Goal: Information Seeking & Learning: Check status

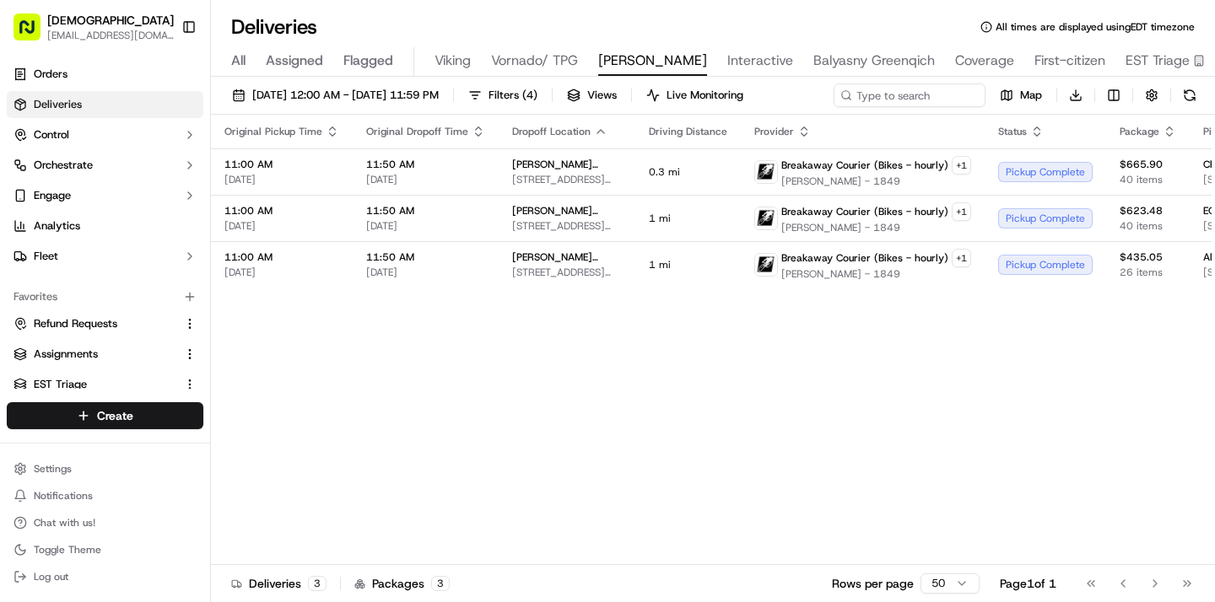
scroll to position [0, 32]
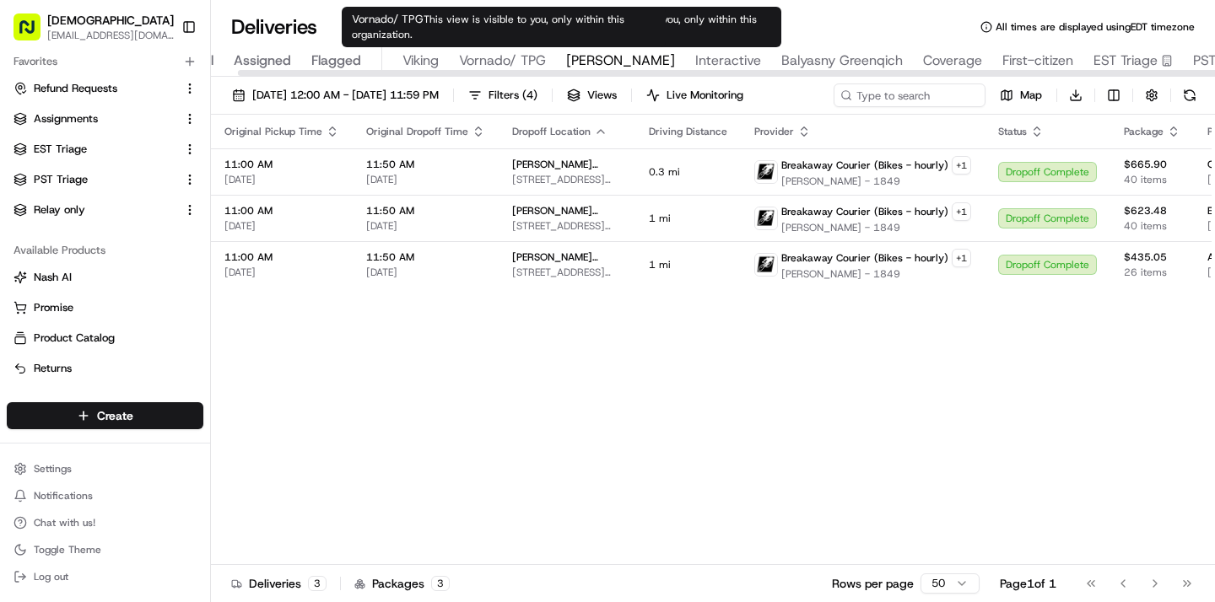
click at [510, 58] on span "Vornado/ TPG" at bounding box center [502, 61] width 87 height 20
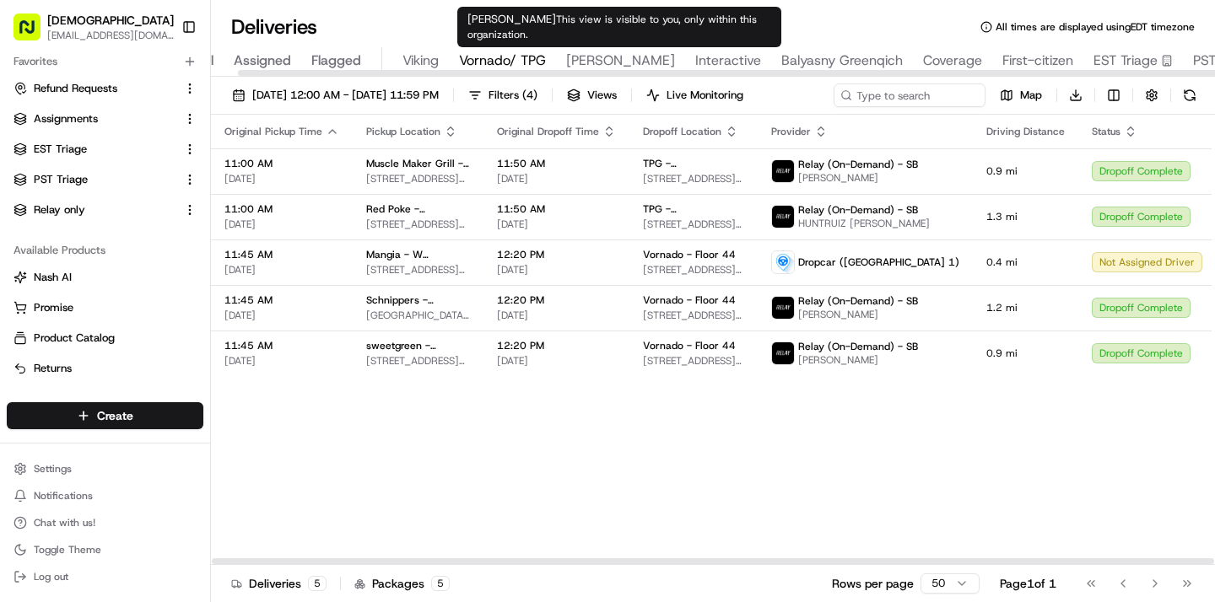
click at [607, 55] on span "Russell Reynolds" at bounding box center [620, 61] width 109 height 20
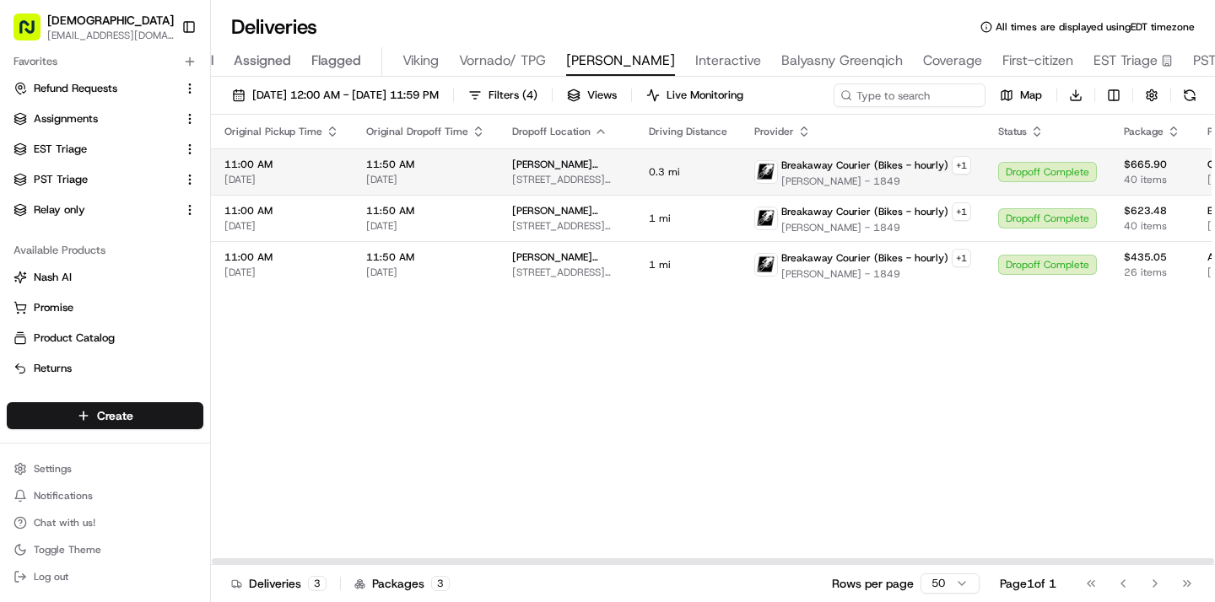
click at [643, 186] on td "0.3 mi" at bounding box center [687, 171] width 105 height 46
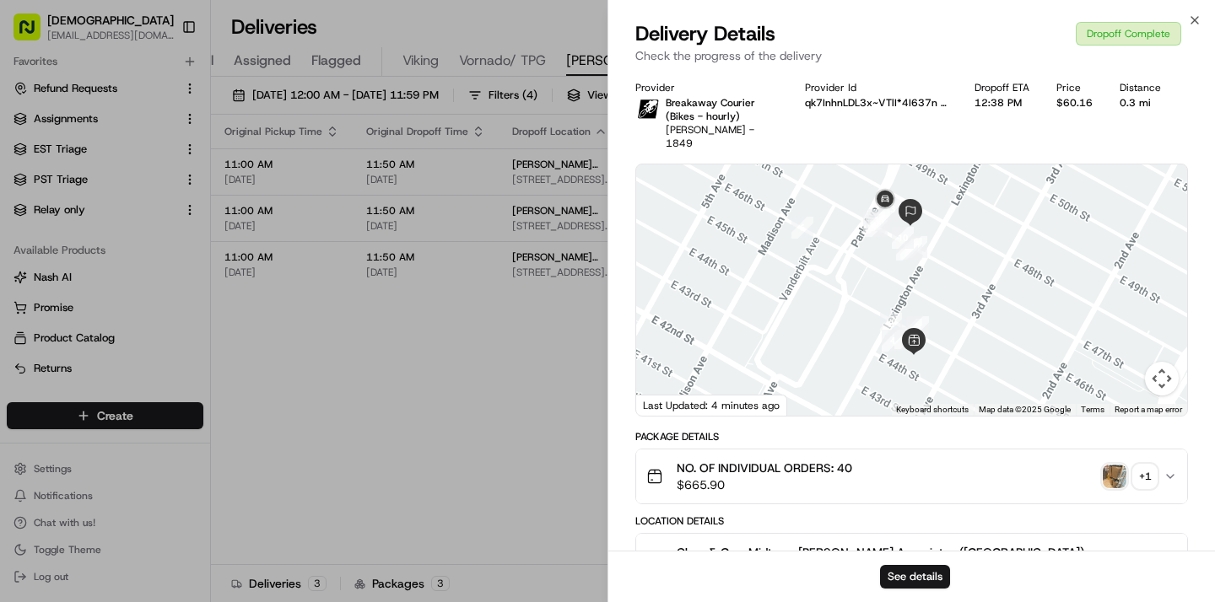
click at [1125, 477] on img "button" at bounding box center [1115, 477] width 24 height 24
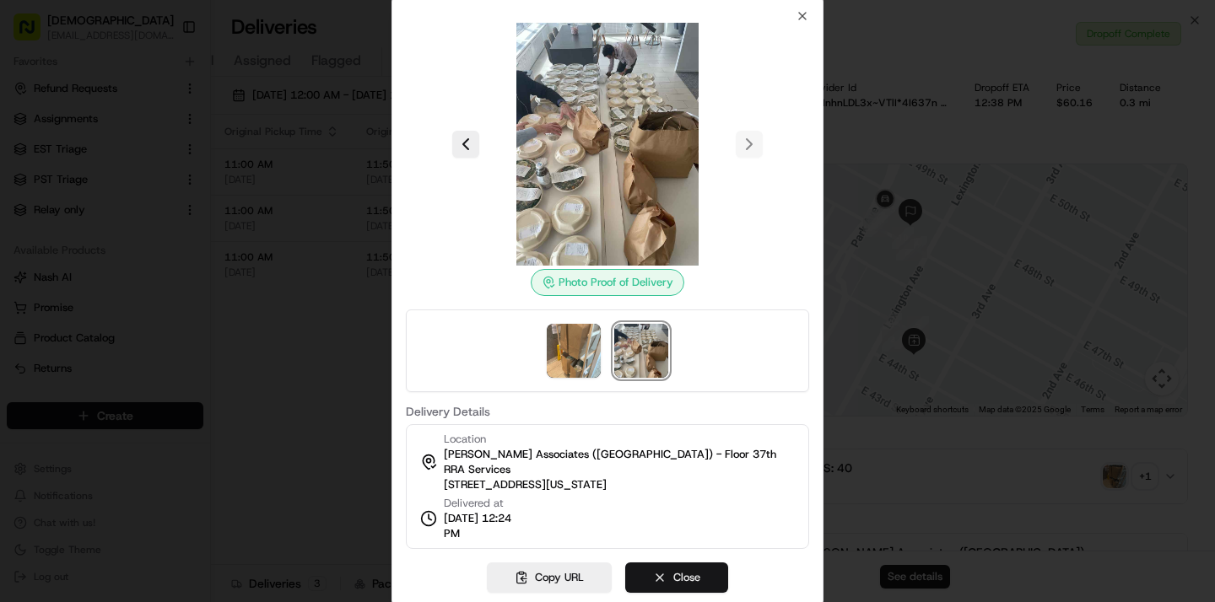
click at [661, 571] on button "Close" at bounding box center [676, 578] width 103 height 30
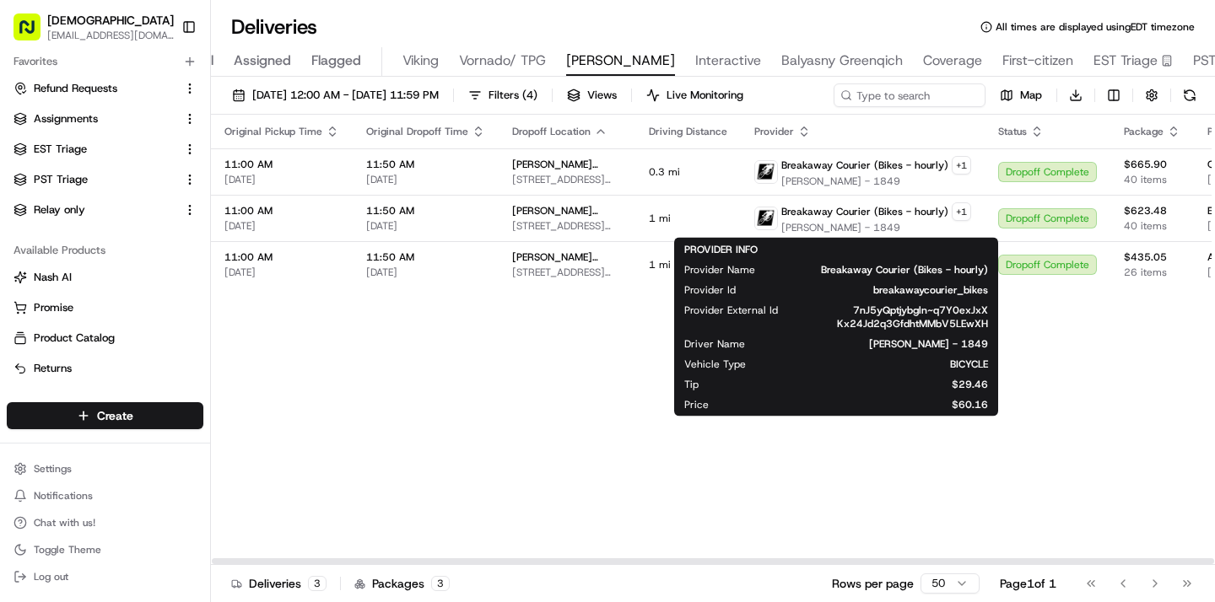
click at [619, 288] on div "Original Pickup Time Original Dropoff Time Dropoff Location Driving Distance Pr…" at bounding box center [1057, 340] width 1692 height 451
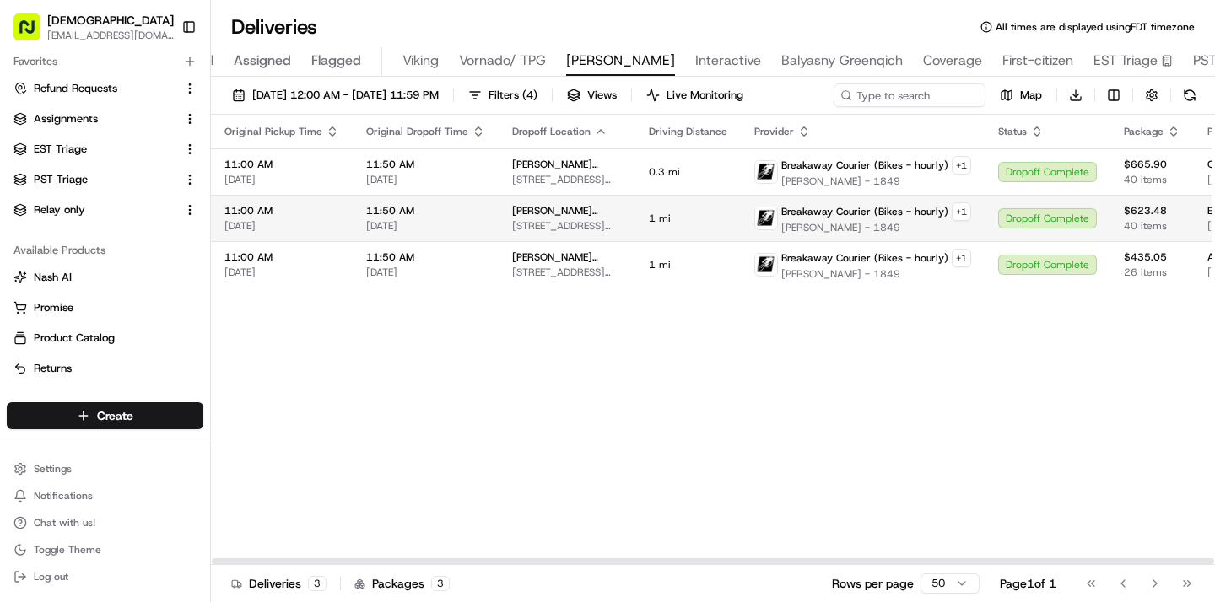
click at [707, 202] on td "1 mi" at bounding box center [687, 218] width 105 height 46
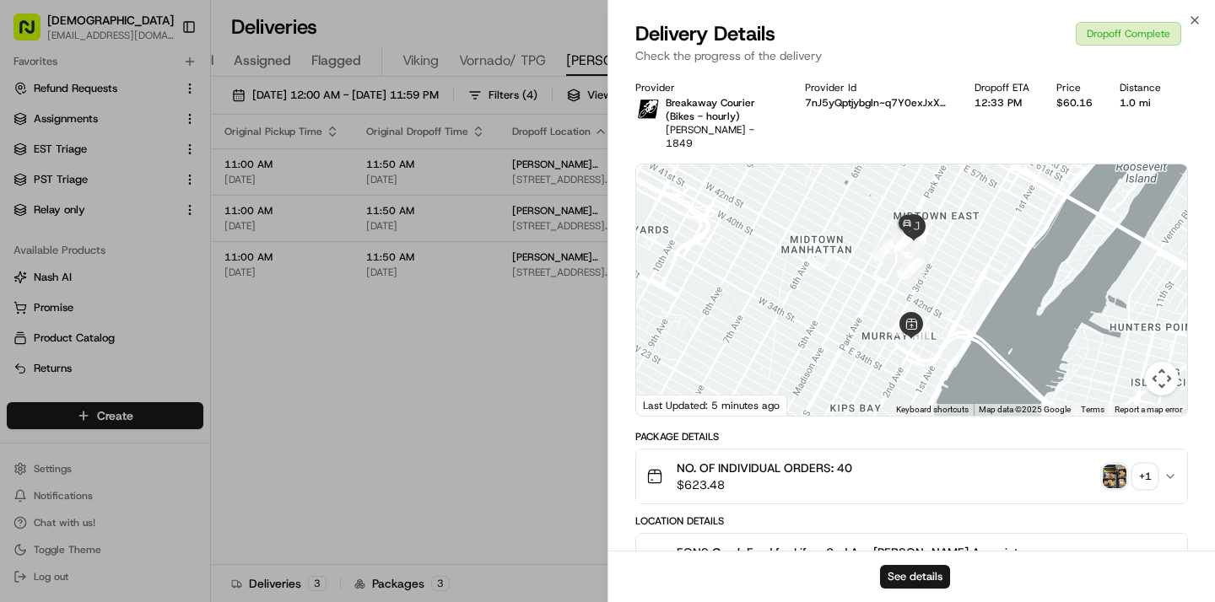
click at [1103, 468] on img "button" at bounding box center [1115, 477] width 24 height 24
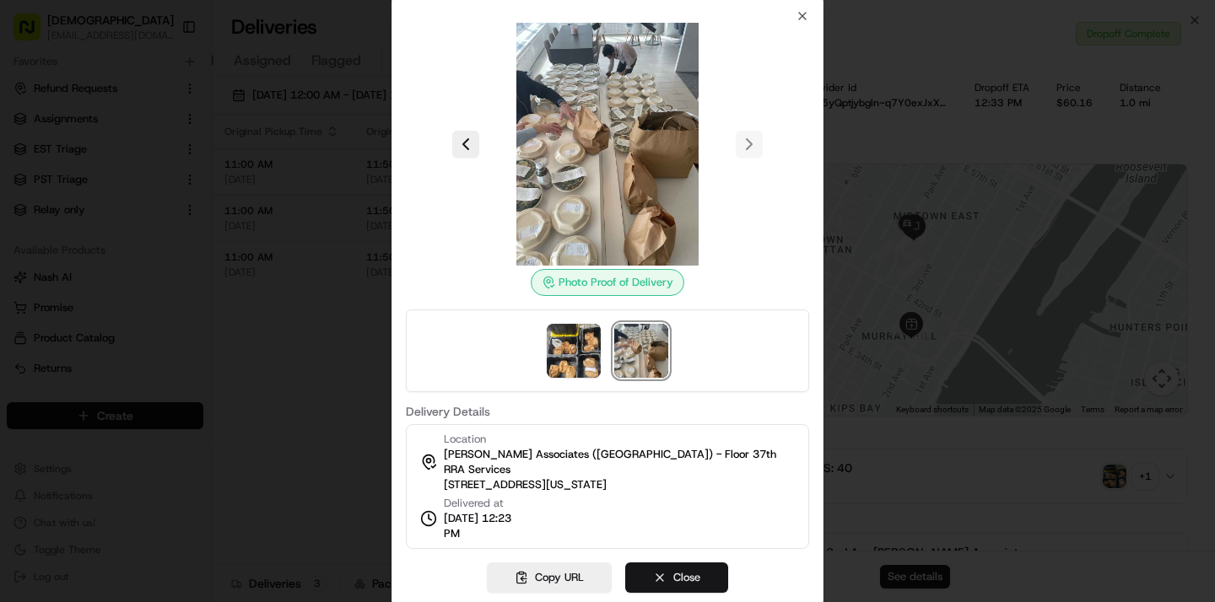
click at [676, 568] on button "Close" at bounding box center [676, 578] width 103 height 30
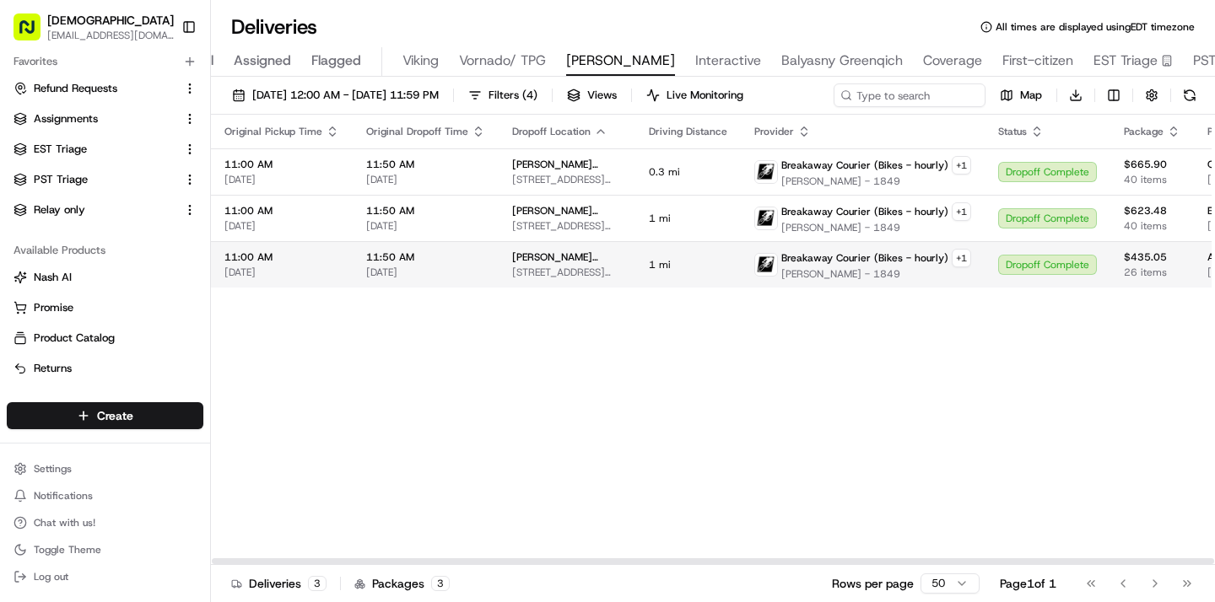
click at [754, 275] on div "Breakaway Courier (Bikes - hourly) + 1 Yevgeniy Chopenko - 1849" at bounding box center [862, 265] width 217 height 32
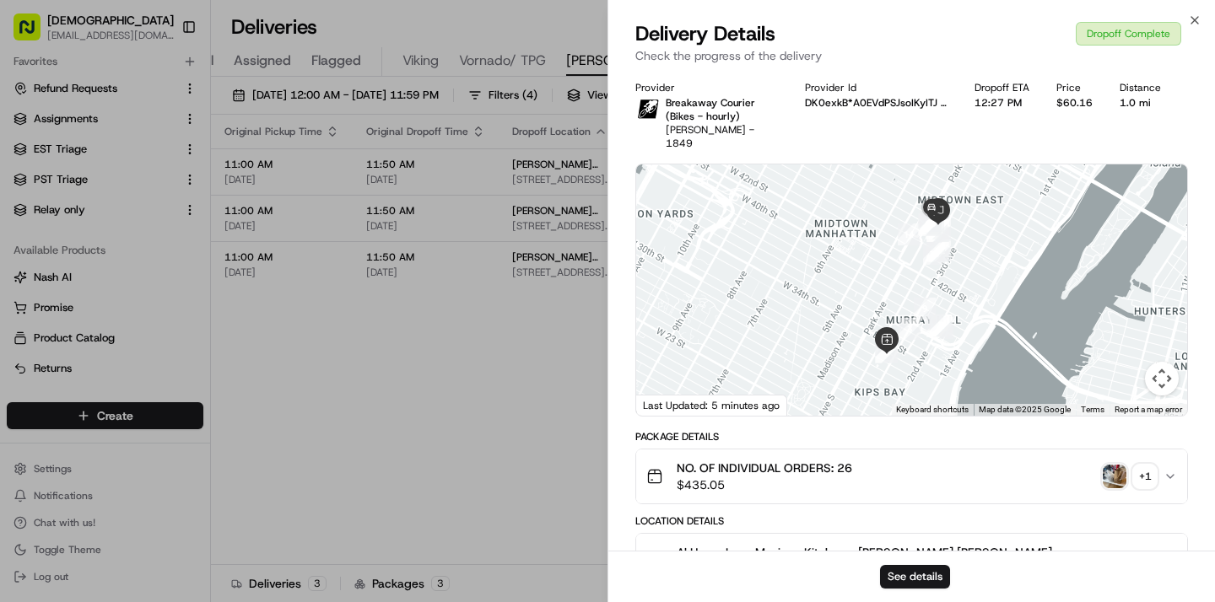
click at [1119, 479] on img "button" at bounding box center [1115, 477] width 24 height 24
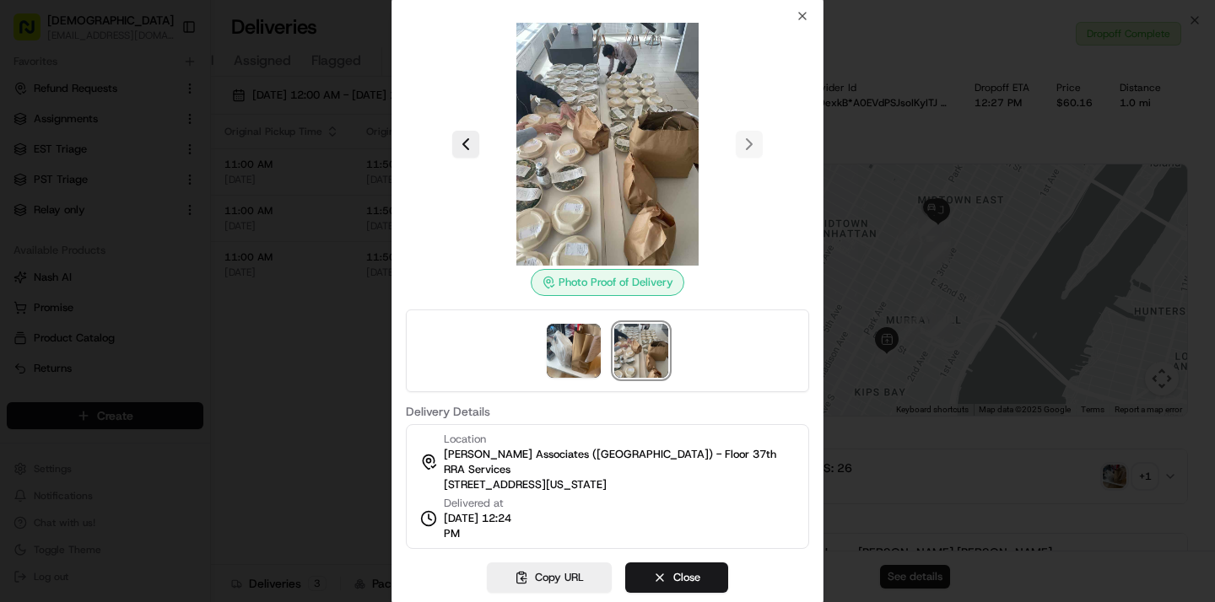
click at [943, 467] on div at bounding box center [607, 301] width 1215 height 602
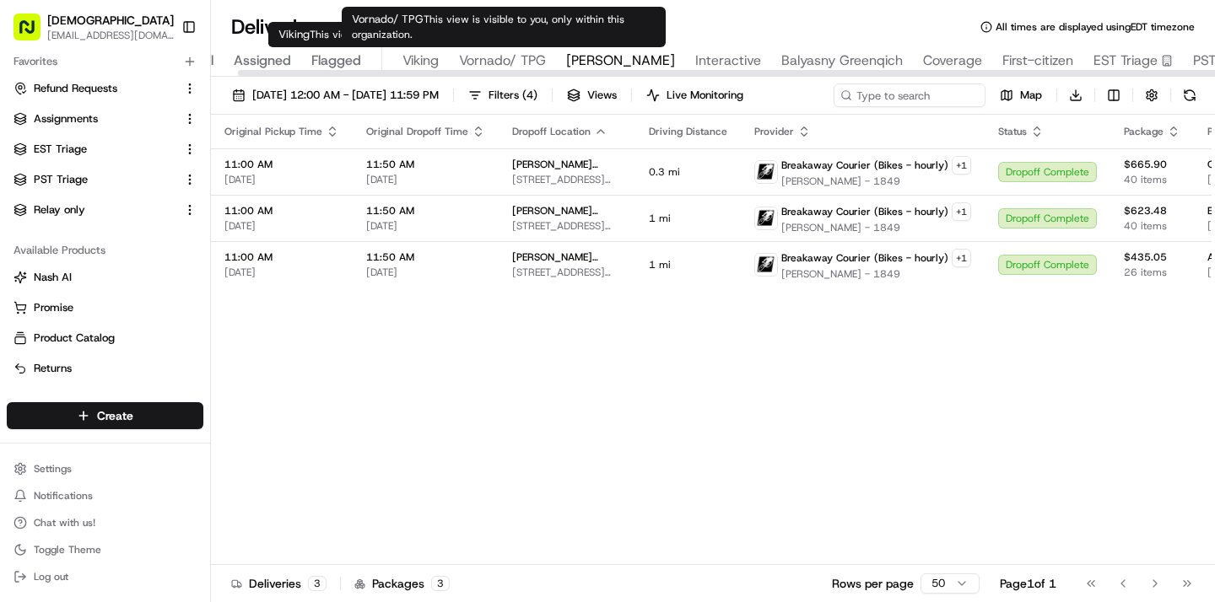
click at [505, 64] on span "Vornado/ TPG" at bounding box center [502, 61] width 87 height 20
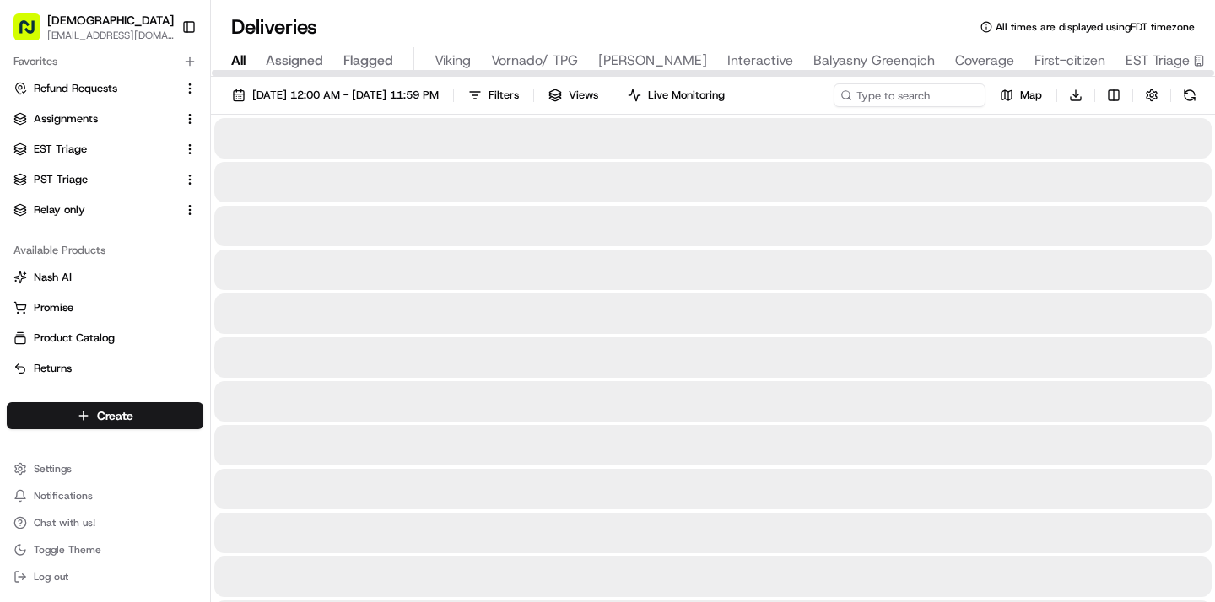
click at [240, 65] on span "All" at bounding box center [238, 61] width 14 height 20
click at [903, 98] on input at bounding box center [884, 96] width 202 height 24
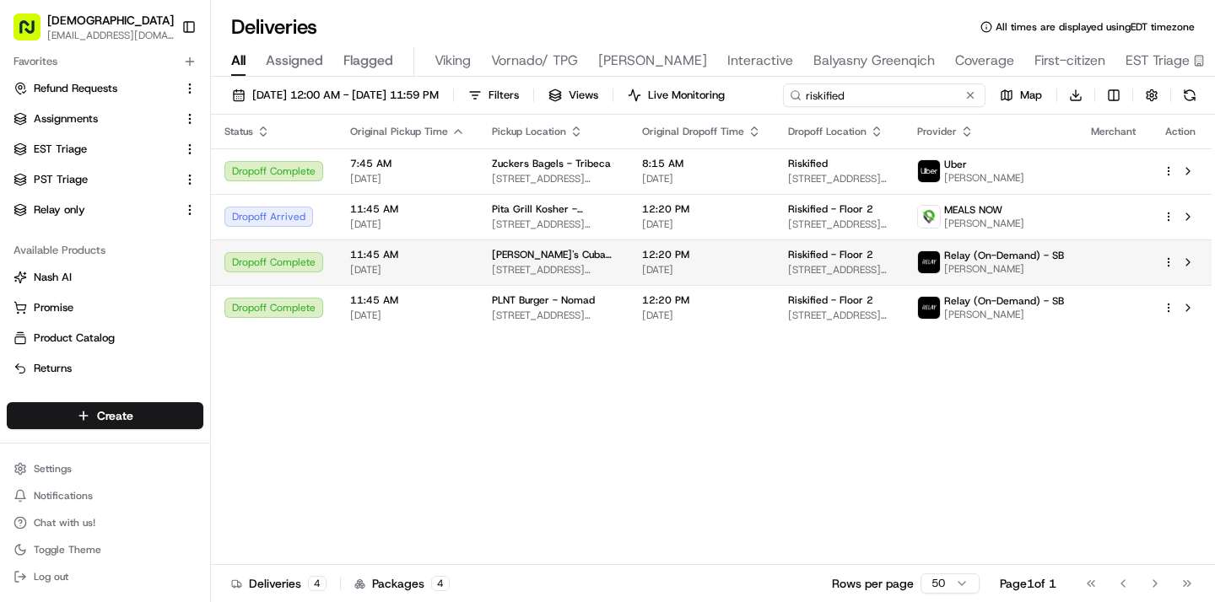
type input "riskified"
click at [728, 277] on span "[DATE]" at bounding box center [701, 269] width 119 height 13
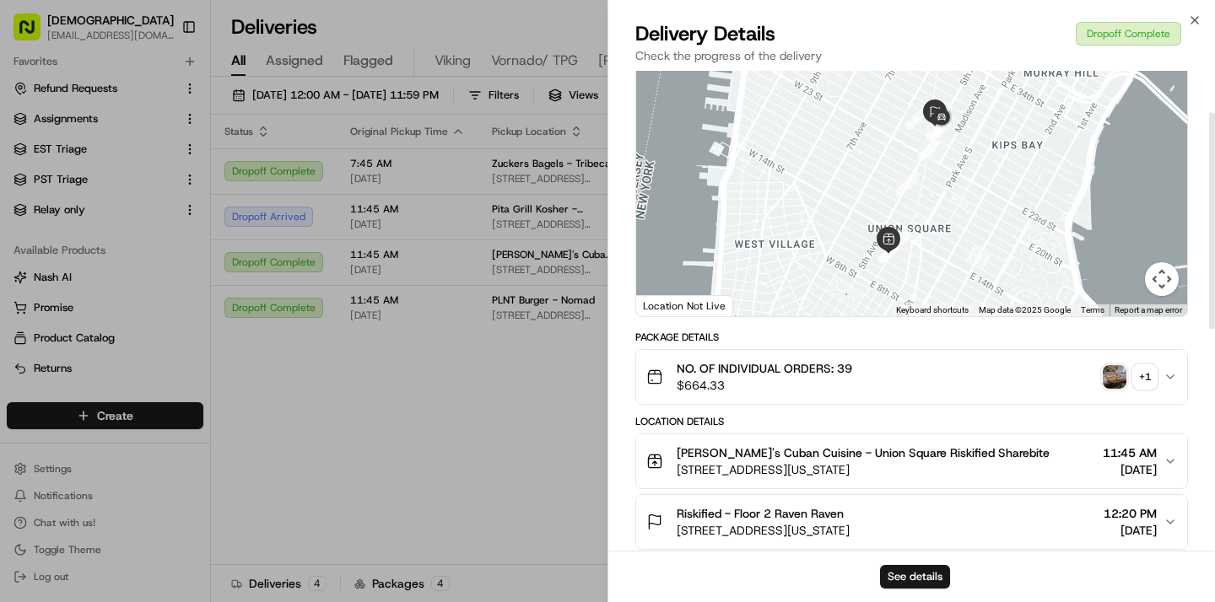
scroll to position [115, 0]
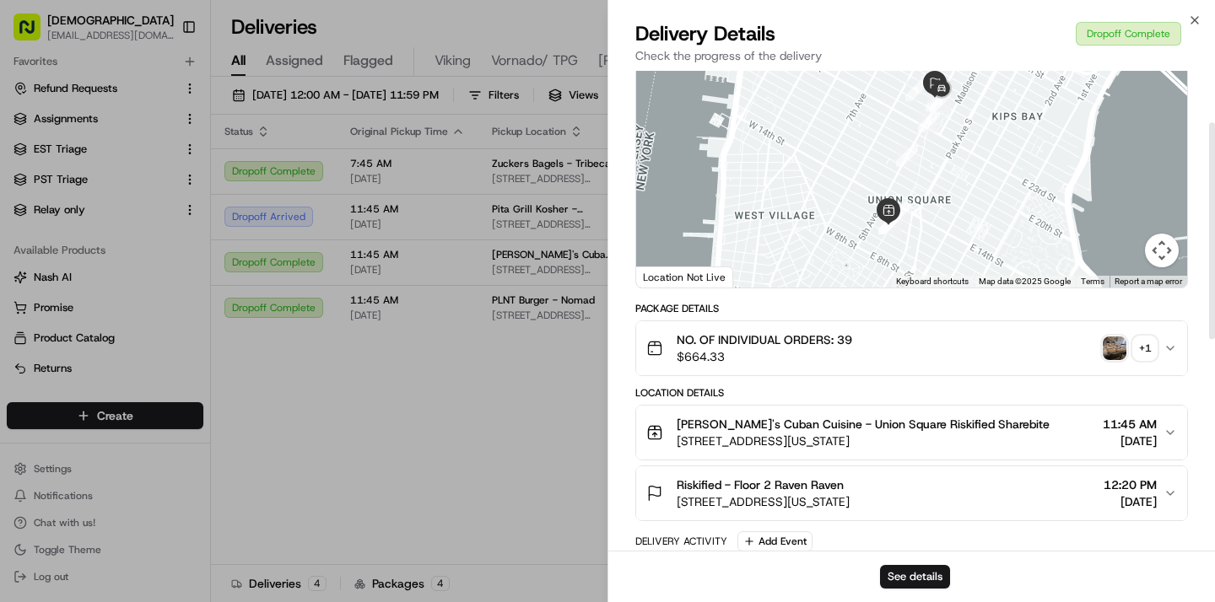
click at [1110, 348] on img "button" at bounding box center [1115, 349] width 24 height 24
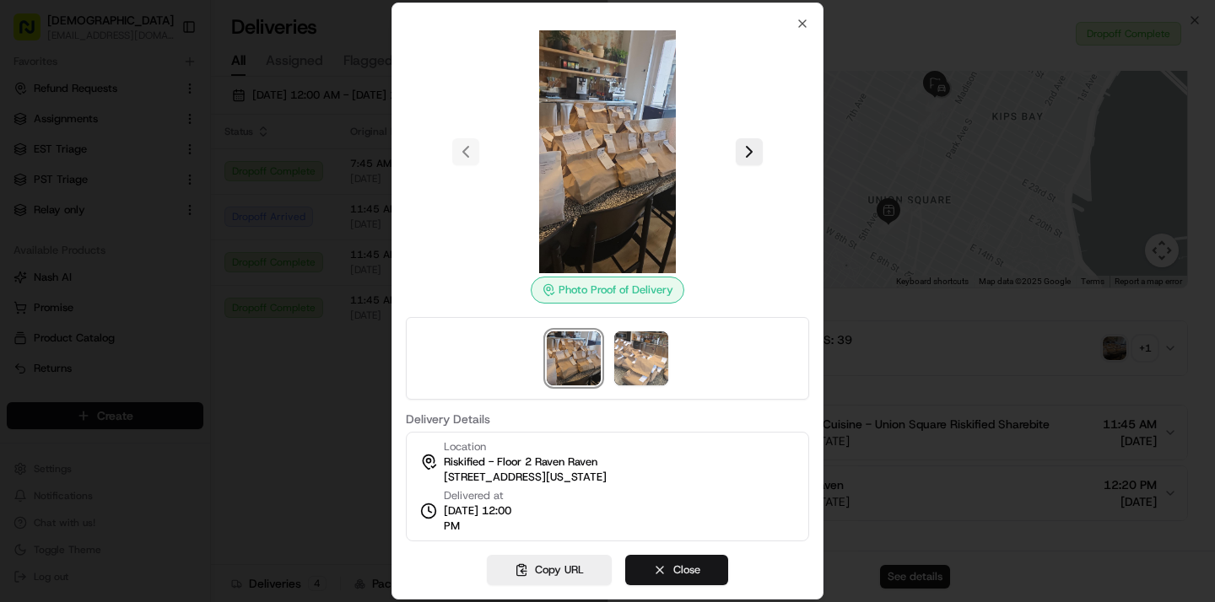
click at [676, 570] on button "Close" at bounding box center [676, 570] width 103 height 30
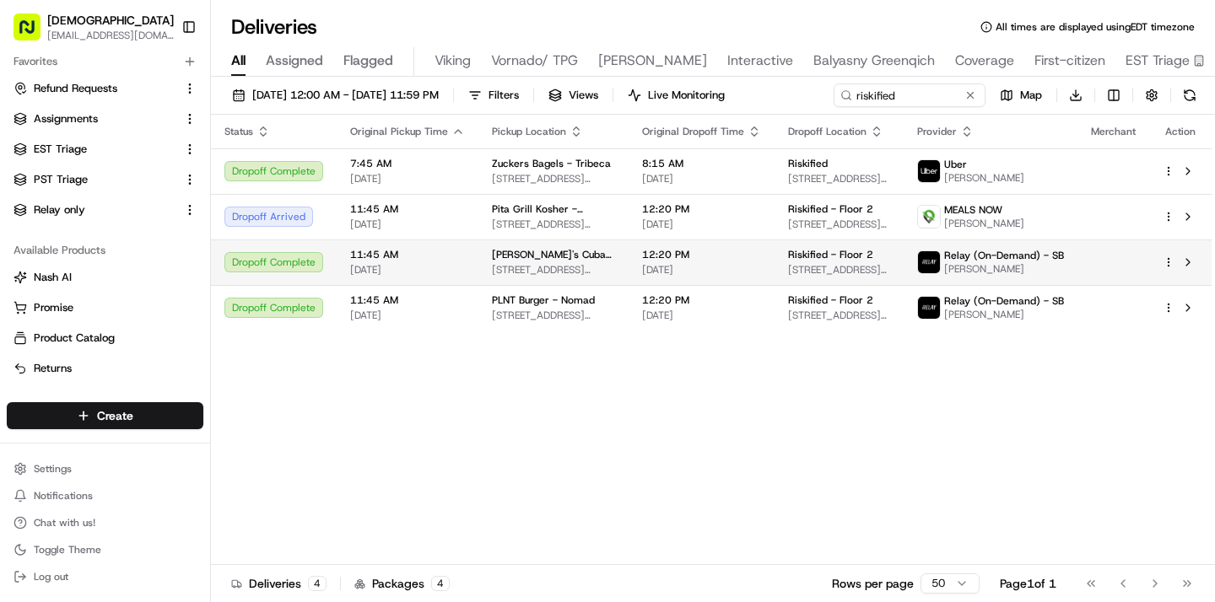
click at [484, 262] on td "Sophie's Cuban Cuisine - Union Square 28 E 12th St, New York, NY 10003, USA" at bounding box center [553, 263] width 150 height 46
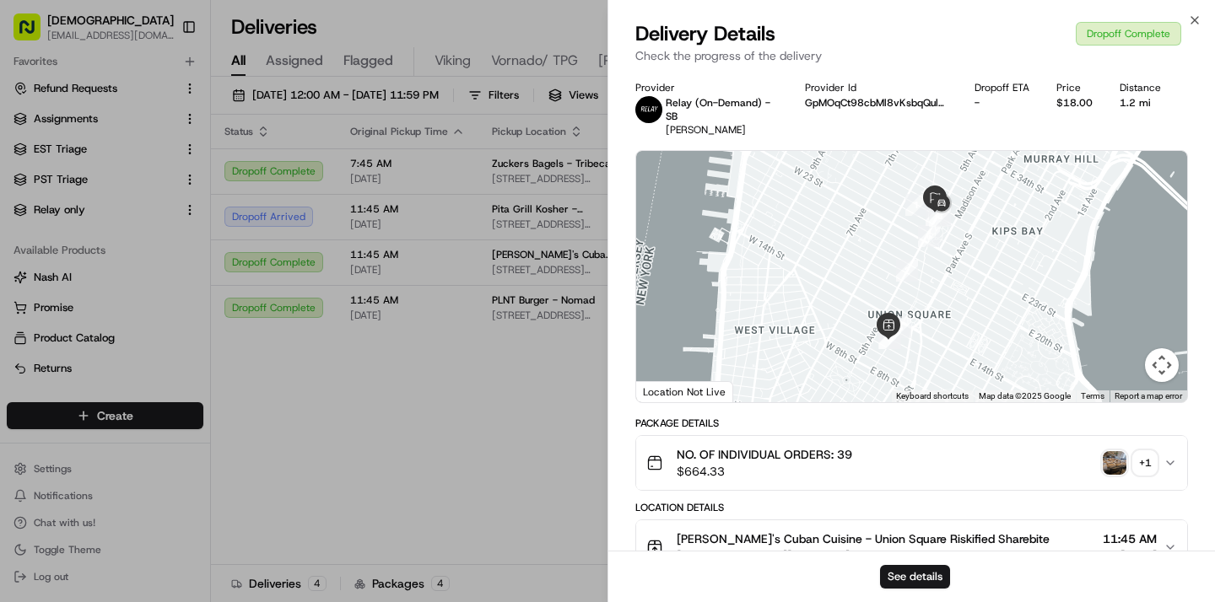
click at [1124, 460] on img "button" at bounding box center [1115, 463] width 24 height 24
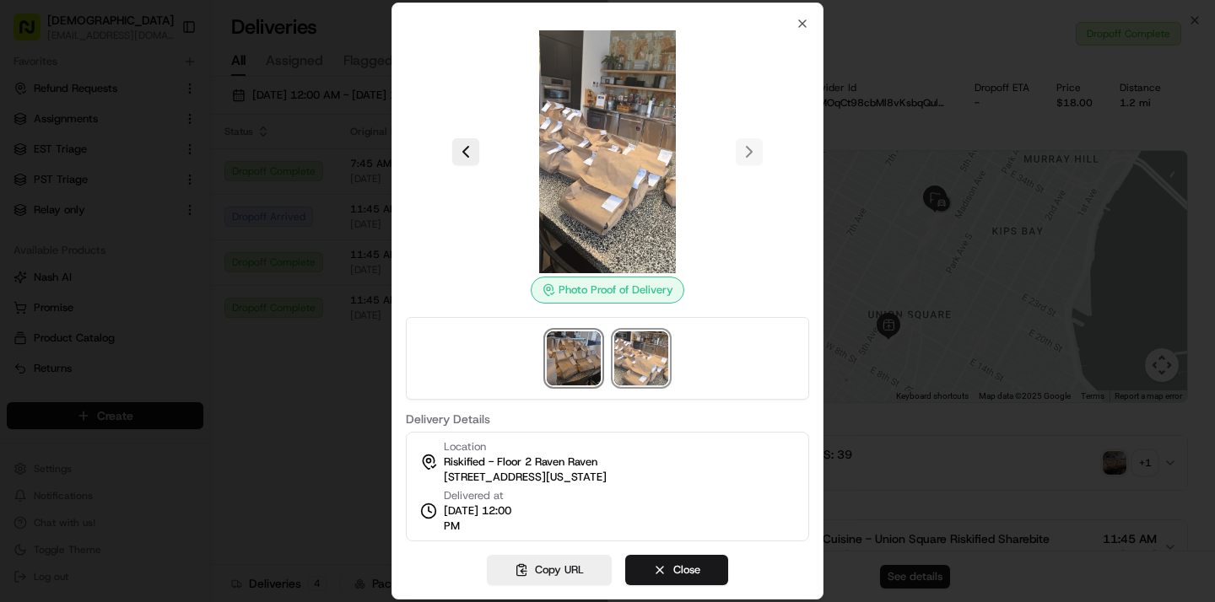
click at [589, 351] on img at bounding box center [574, 359] width 54 height 54
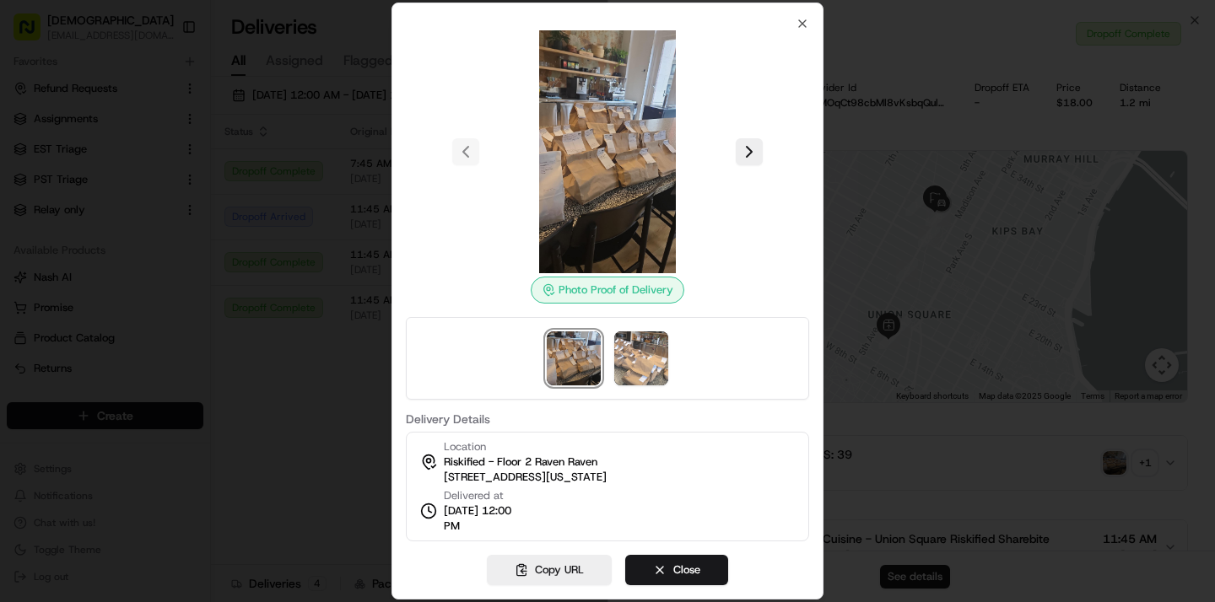
click at [897, 208] on div at bounding box center [607, 301] width 1215 height 602
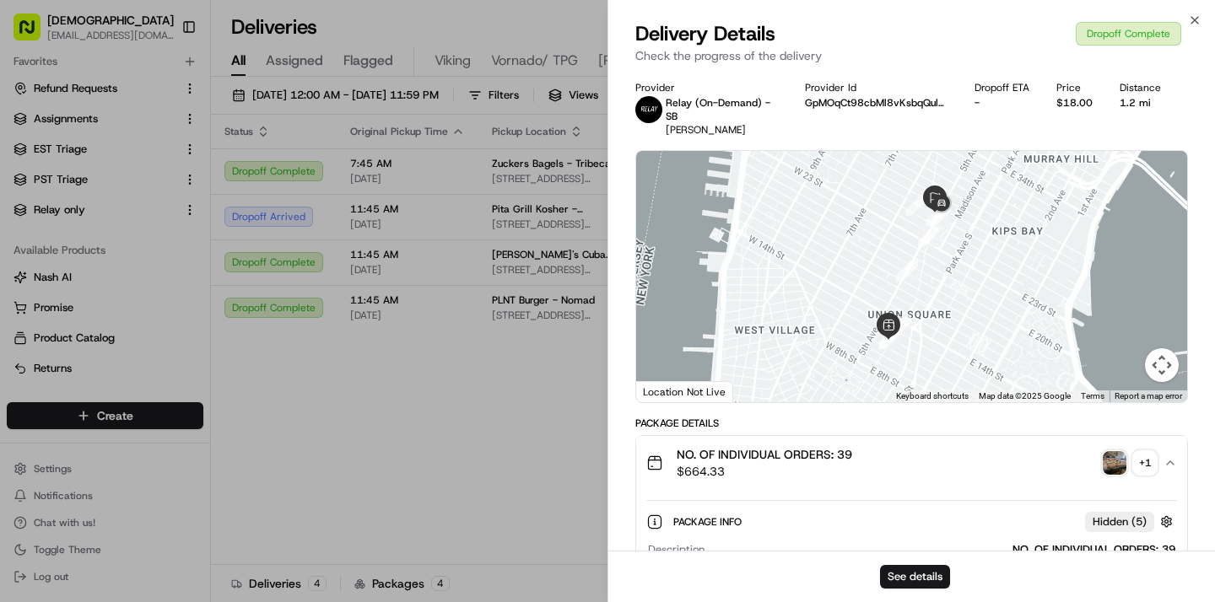
click at [847, 446] on span "NO. OF INDIVIDUAL ORDERS: 39" at bounding box center [764, 454] width 175 height 17
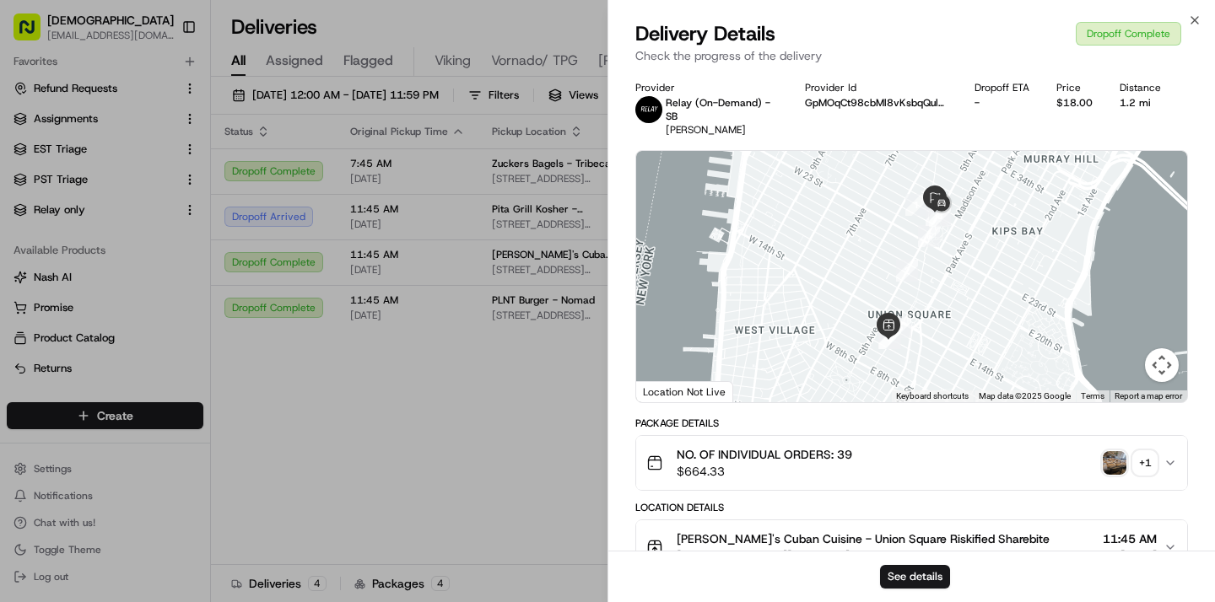
click at [1113, 456] on img "button" at bounding box center [1115, 463] width 24 height 24
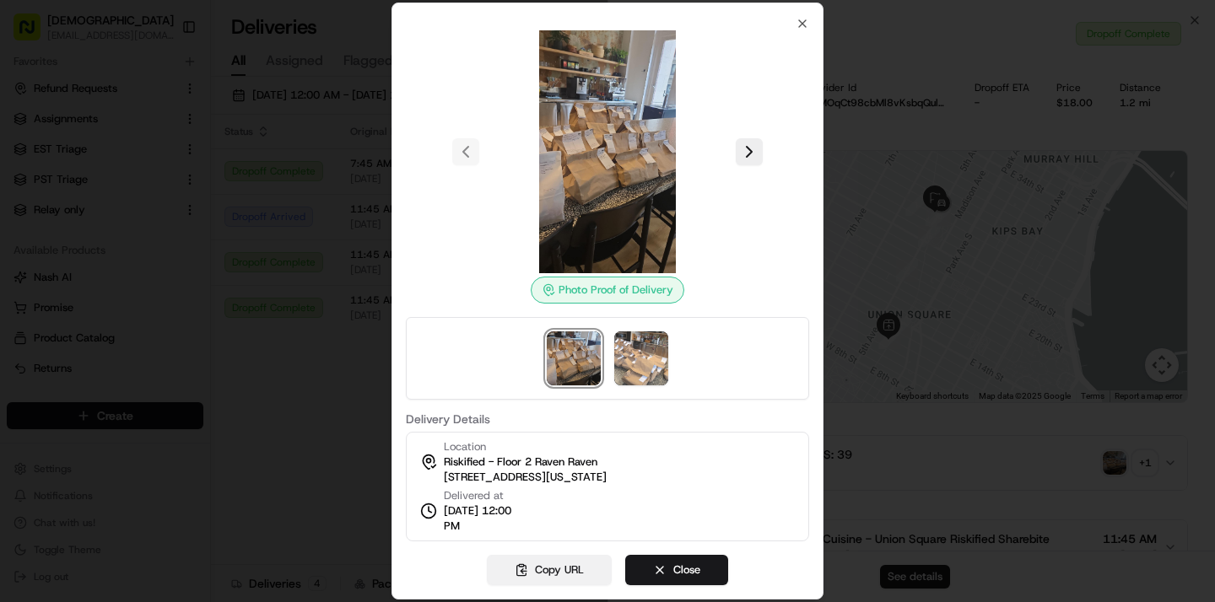
click at [563, 572] on button "Copy URL" at bounding box center [549, 570] width 125 height 30
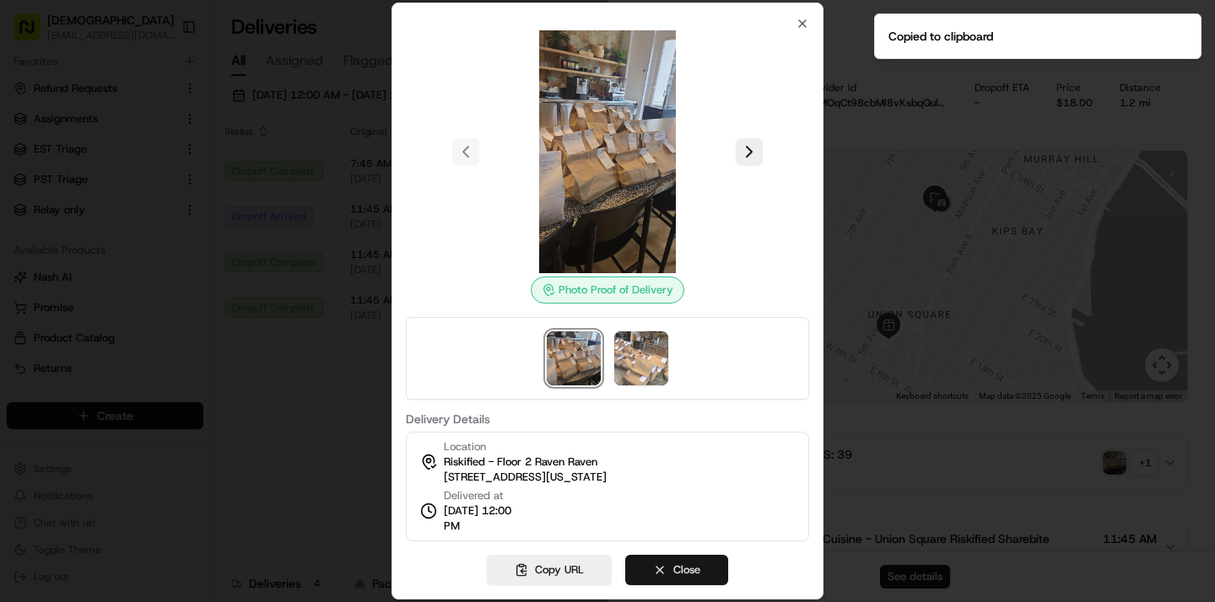
click at [709, 569] on button "Close" at bounding box center [676, 570] width 103 height 30
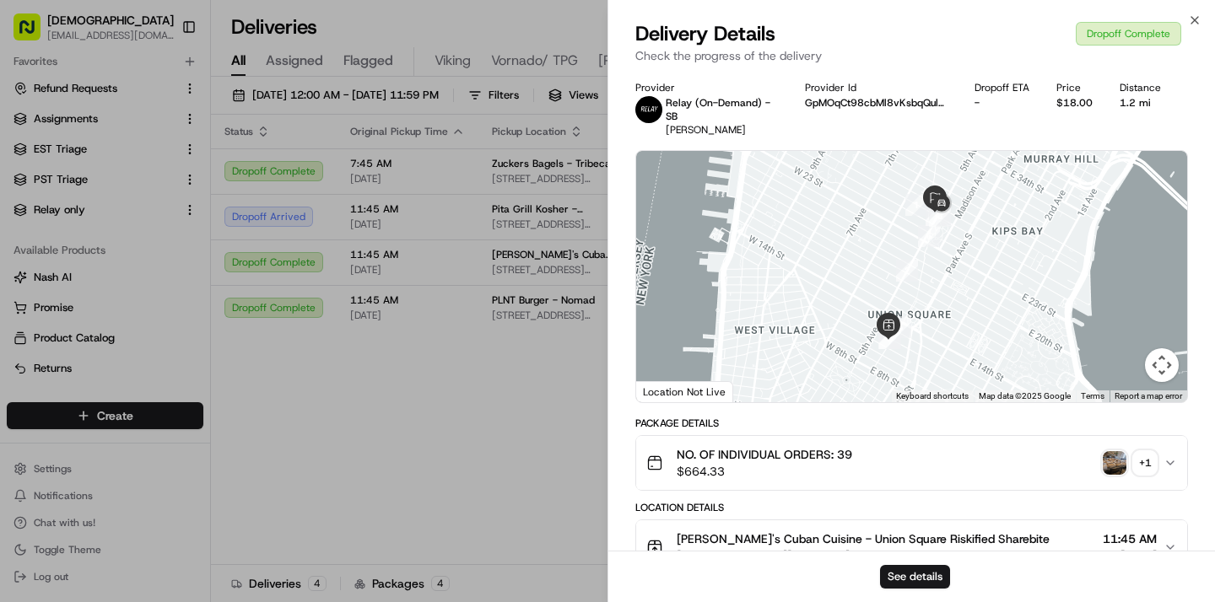
click at [1146, 462] on div "+ 1" at bounding box center [1145, 463] width 24 height 24
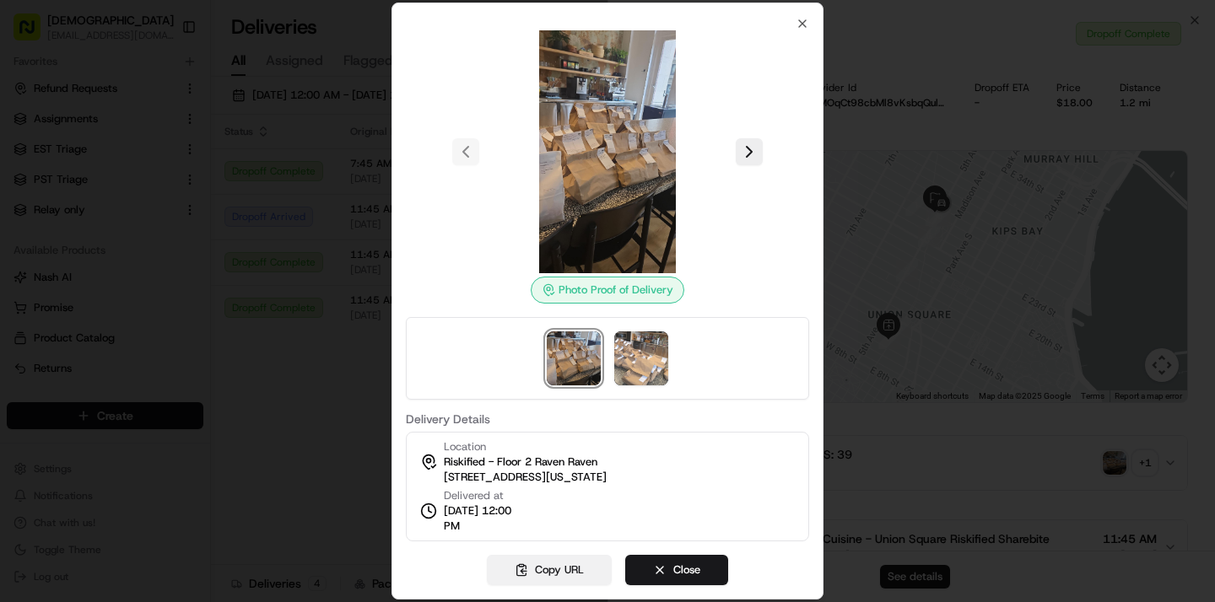
click at [542, 572] on button "Copy URL" at bounding box center [549, 570] width 125 height 30
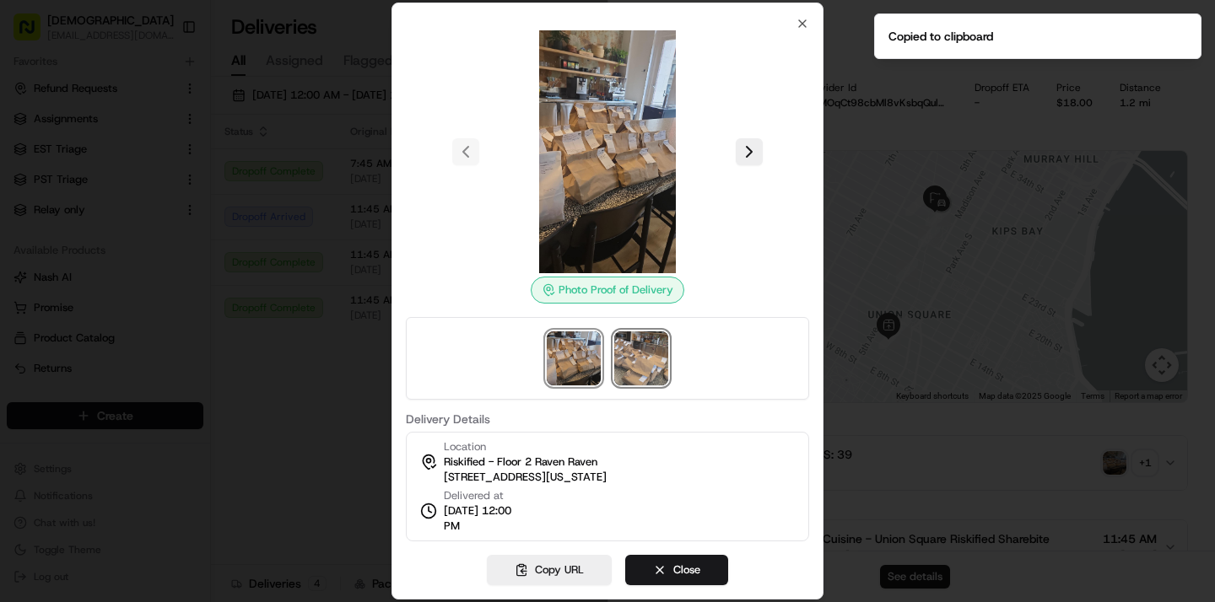
click at [645, 356] on img at bounding box center [641, 359] width 54 height 54
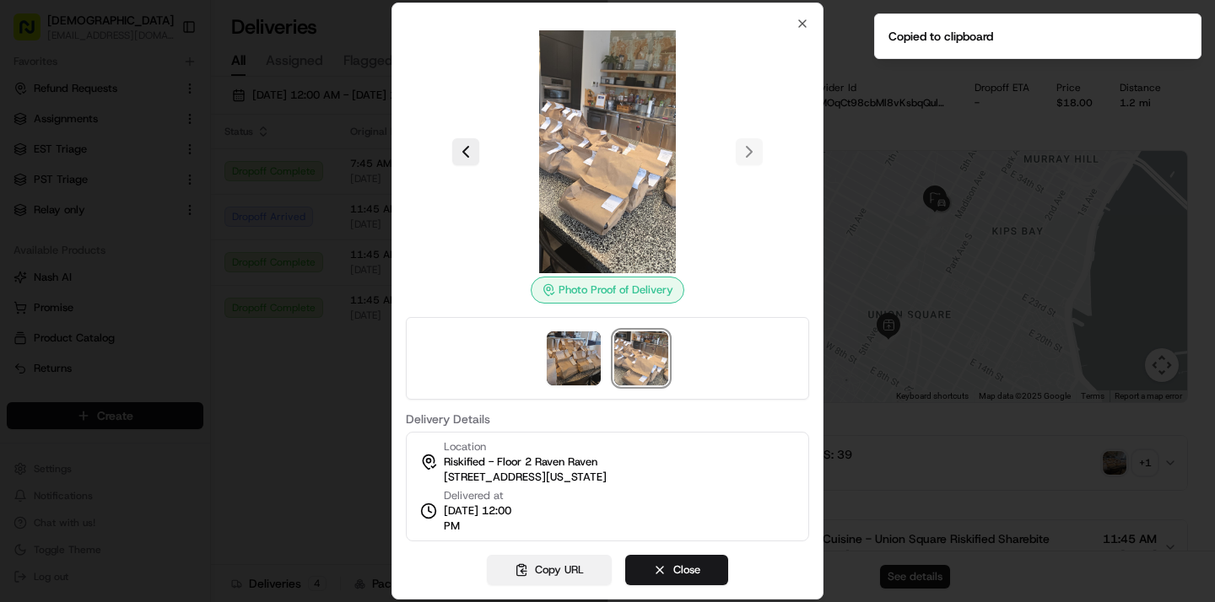
click at [558, 575] on button "Copy URL" at bounding box center [549, 570] width 125 height 30
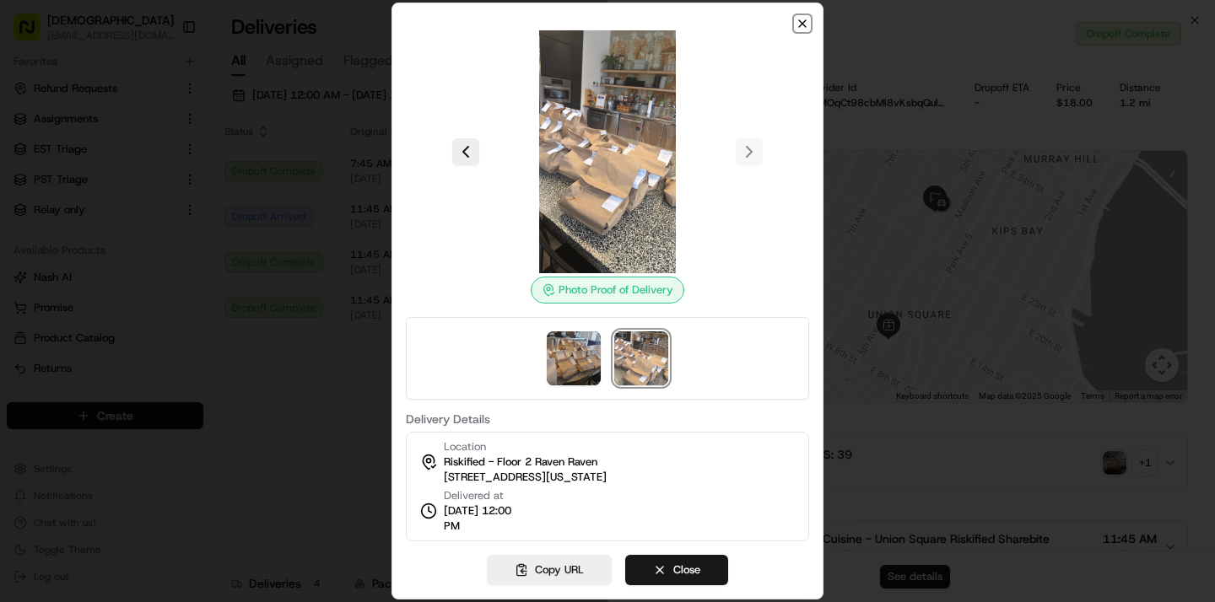
click at [807, 19] on icon "button" at bounding box center [802, 23] width 13 height 13
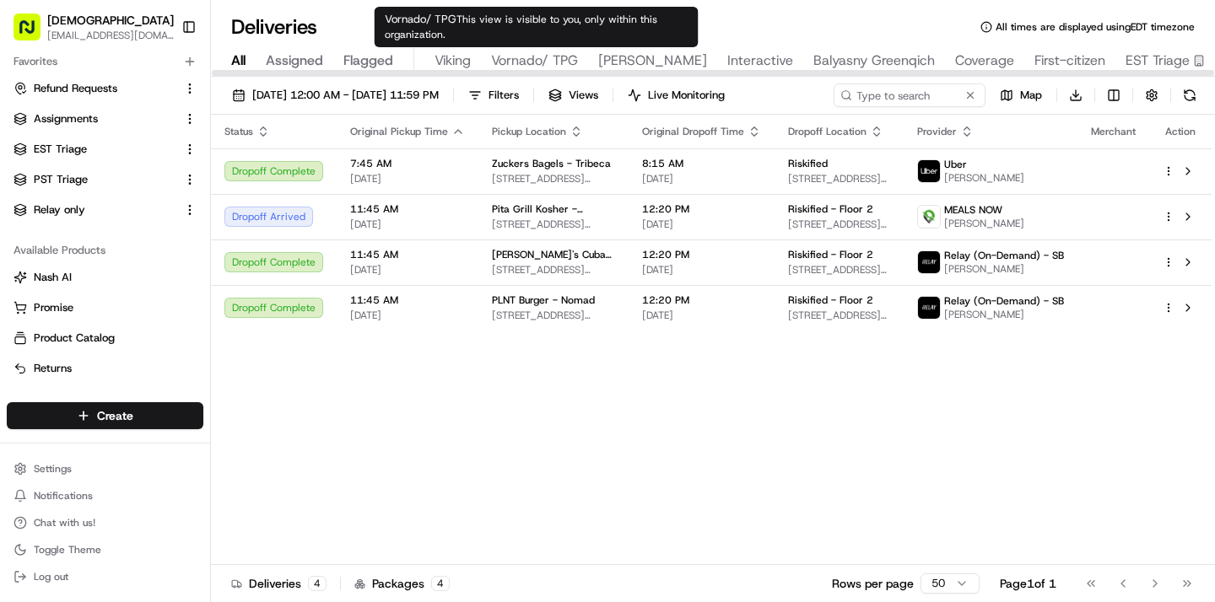
click at [518, 58] on span "Vornado/ TPG" at bounding box center [534, 61] width 87 height 20
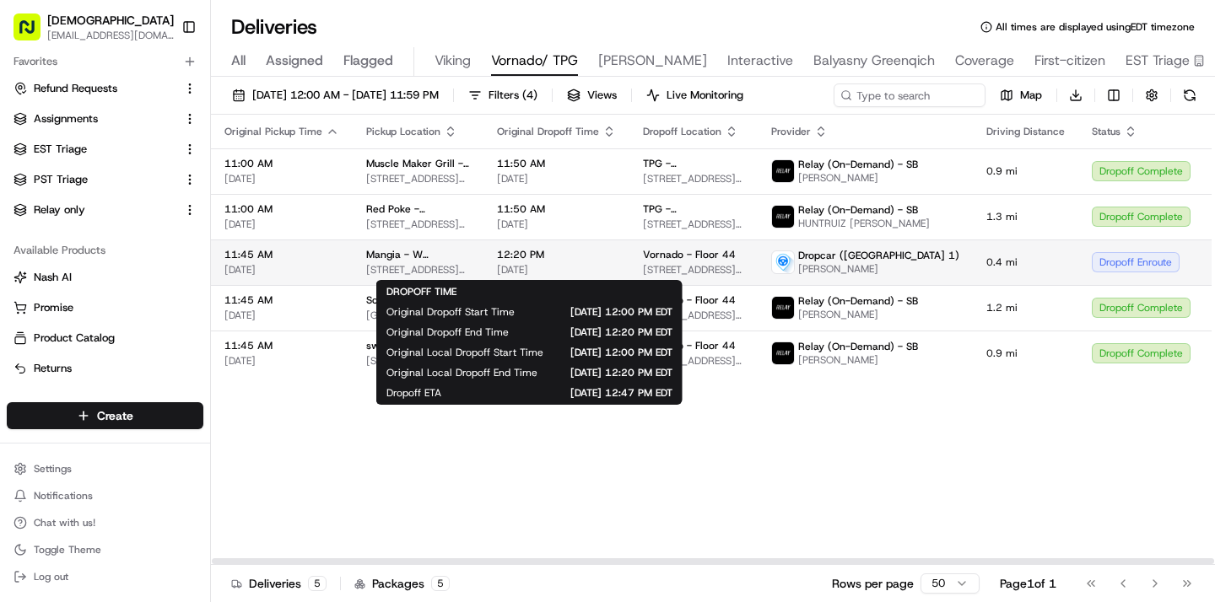
click at [565, 269] on span "[DATE]" at bounding box center [556, 269] width 119 height 13
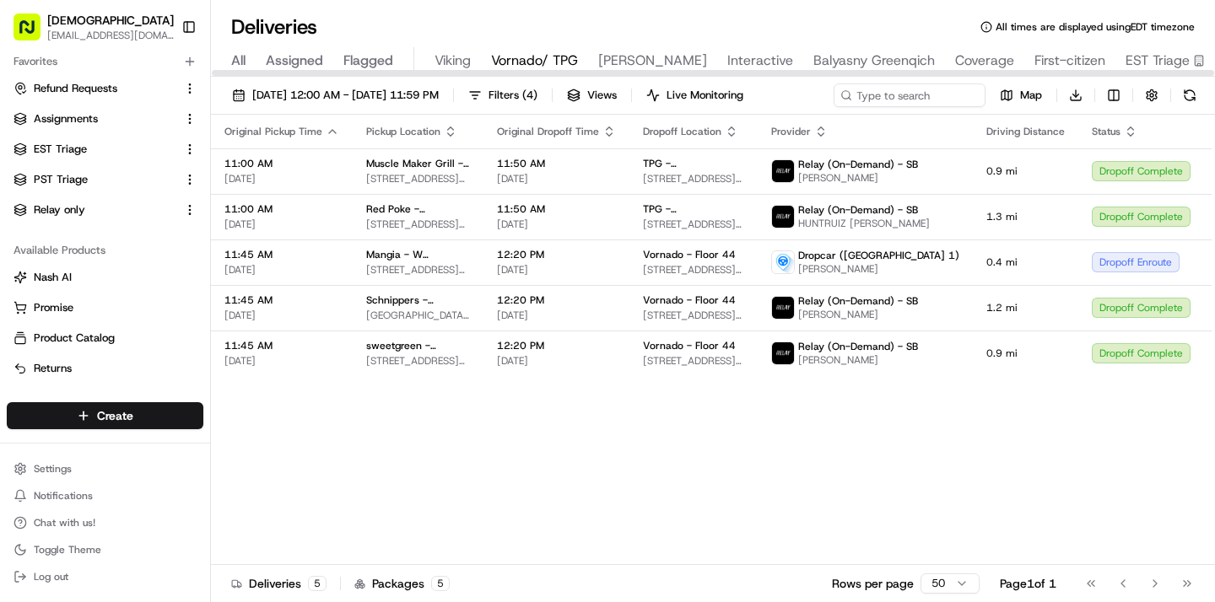
click at [238, 54] on span "All" at bounding box center [238, 61] width 14 height 20
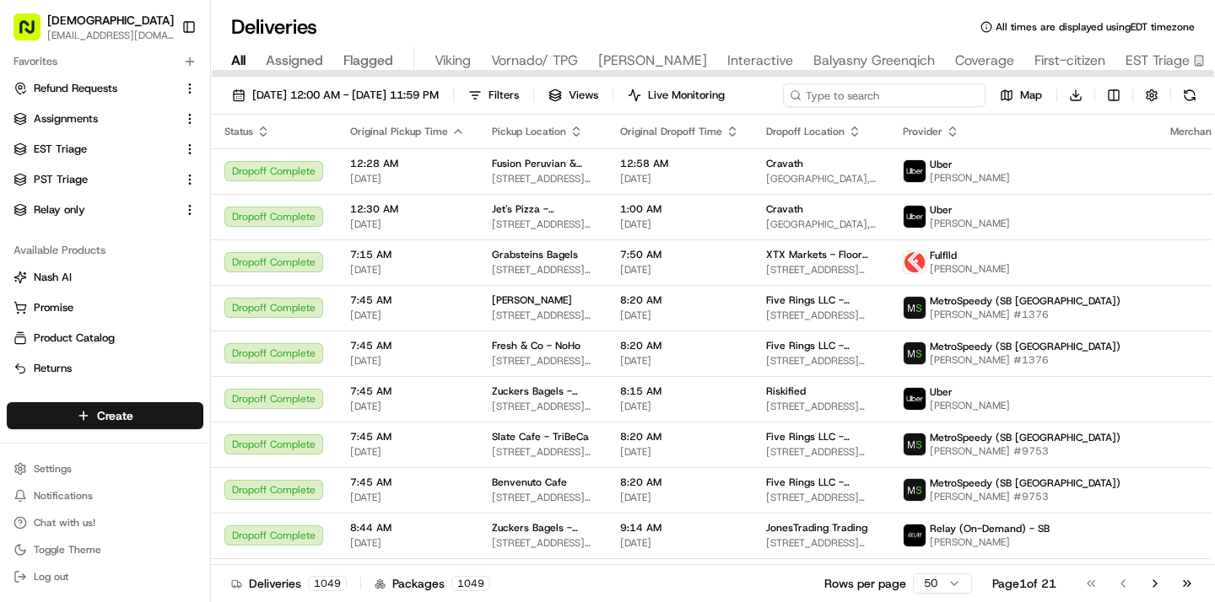
click at [866, 94] on input at bounding box center [884, 96] width 202 height 24
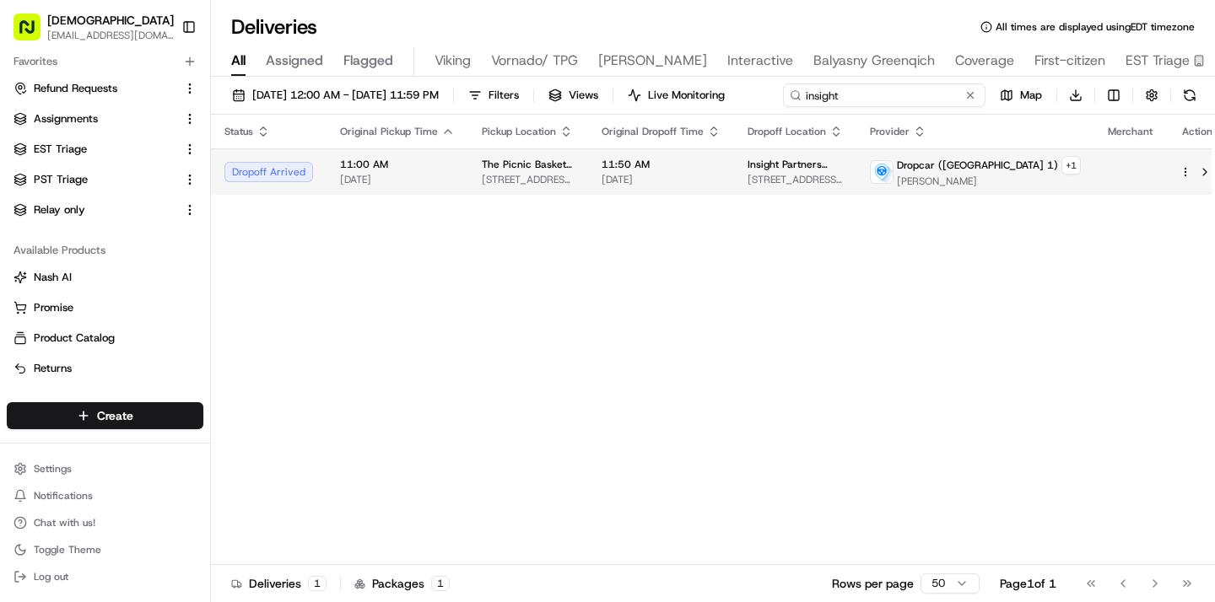
type input "insight"
click at [797, 186] on span "1114 6th Ave, New York, NY 10110, USA" at bounding box center [794, 179] width 95 height 13
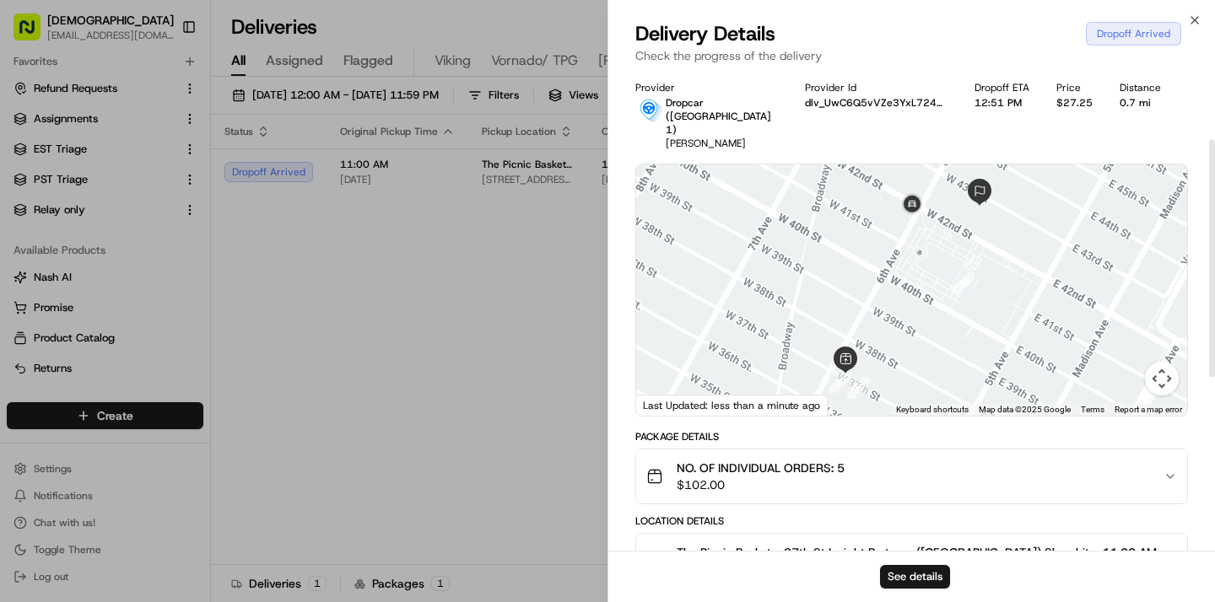
scroll to position [490, 0]
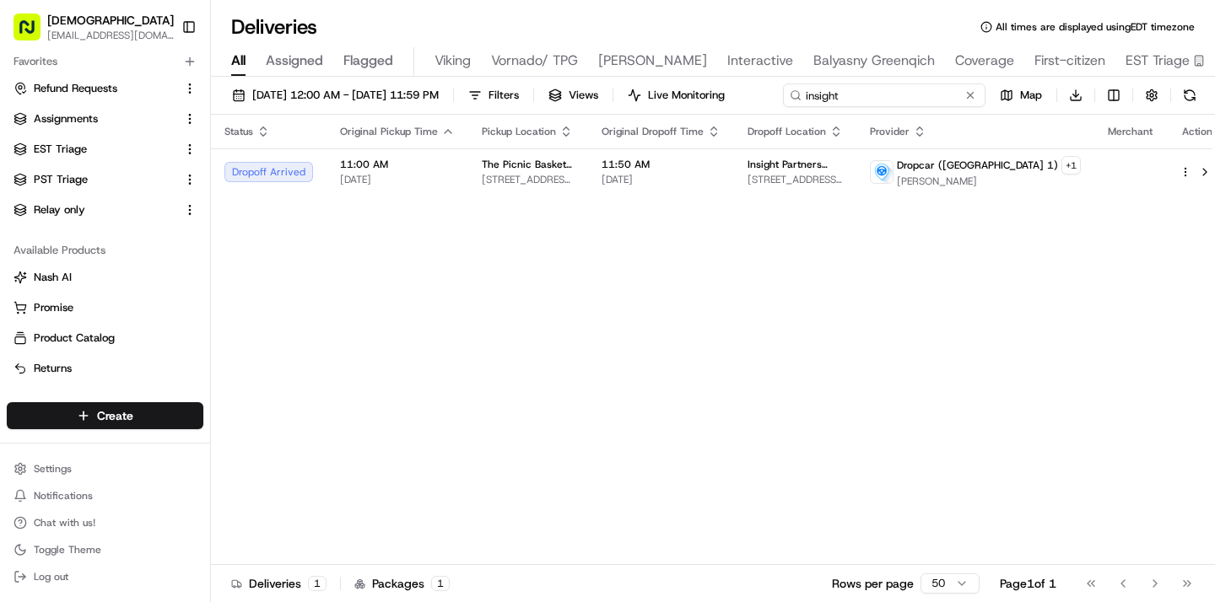
click at [877, 101] on input "insight" at bounding box center [884, 96] width 202 height 24
click at [962, 104] on button at bounding box center [970, 95] width 17 height 17
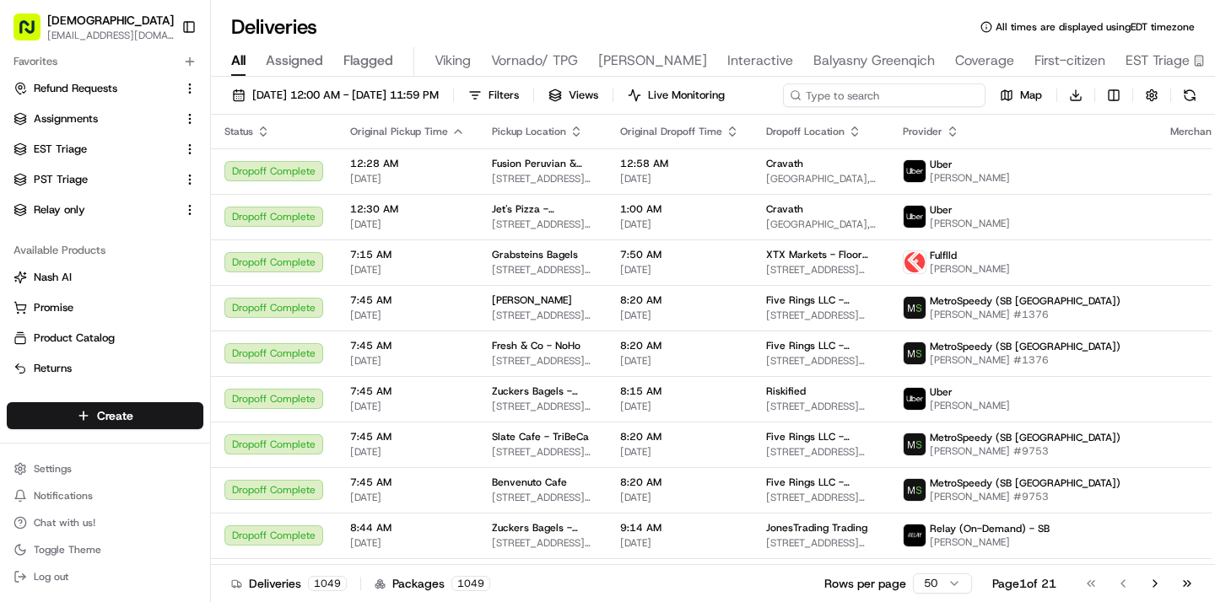
click at [896, 92] on input at bounding box center [884, 96] width 202 height 24
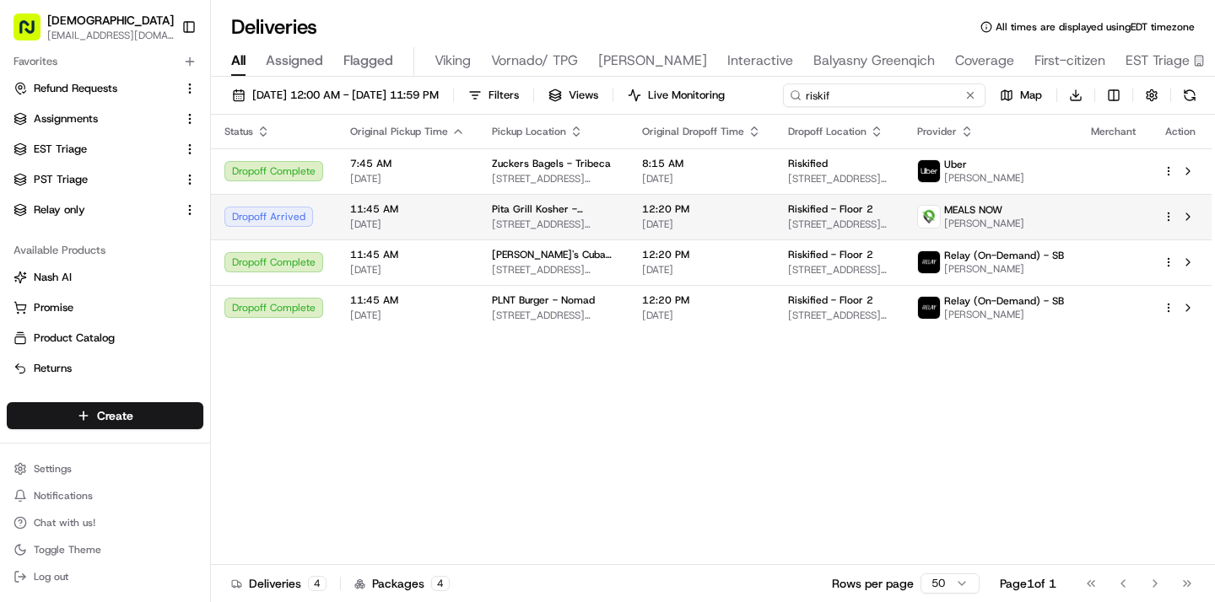
type input "riskif"
click at [751, 231] on span "[DATE]" at bounding box center [701, 224] width 119 height 13
click at [697, 216] on div "12:20 PM 09/16/2025" at bounding box center [701, 216] width 119 height 29
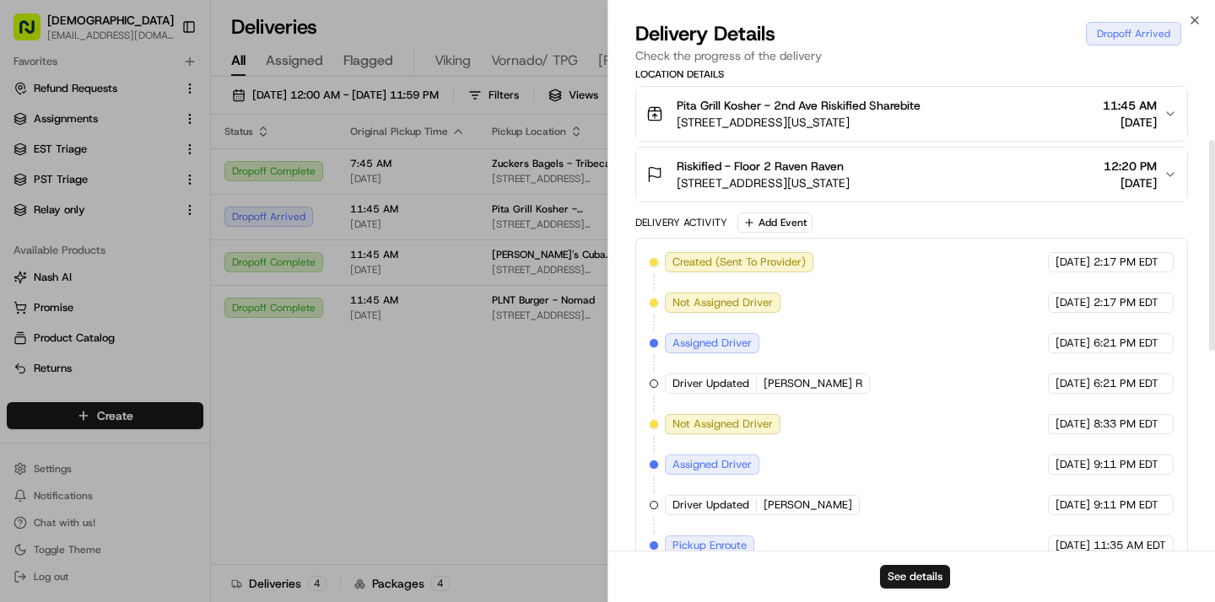
scroll to position [612, 0]
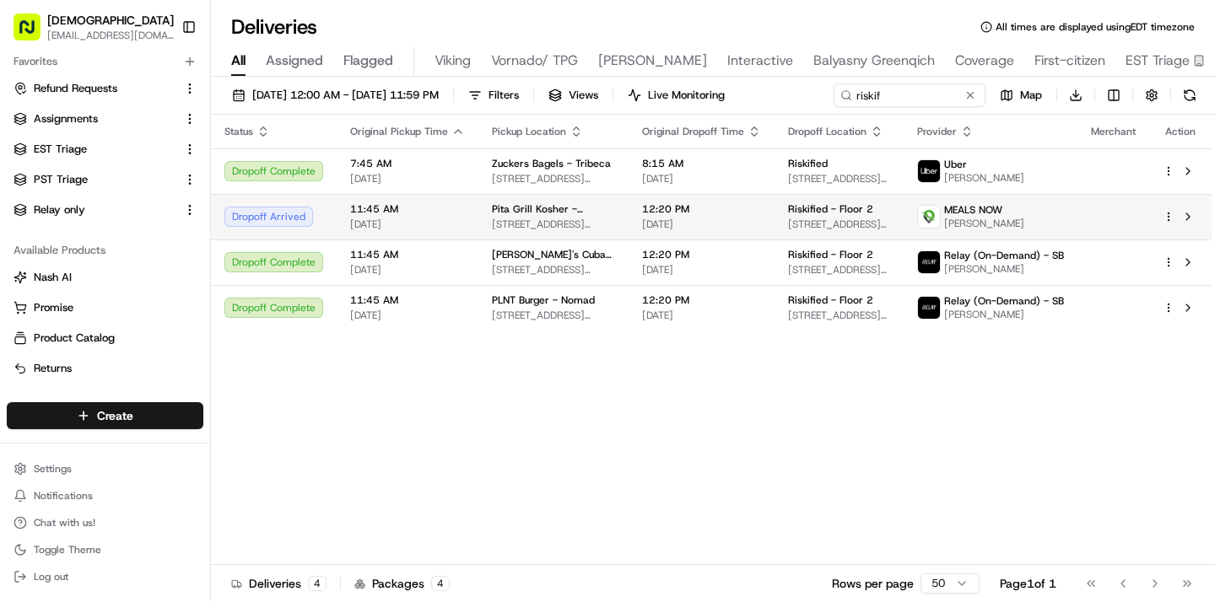
click at [673, 214] on span "12:20 PM" at bounding box center [701, 208] width 119 height 13
click at [478, 213] on td "Pita Grill Kosher - 2nd Ave 1083 2nd Ave, New York, NY 10022, USA" at bounding box center [553, 217] width 150 height 46
click at [797, 226] on span "220 5th Ave, New York, NY 10001, USA" at bounding box center [839, 224] width 102 height 13
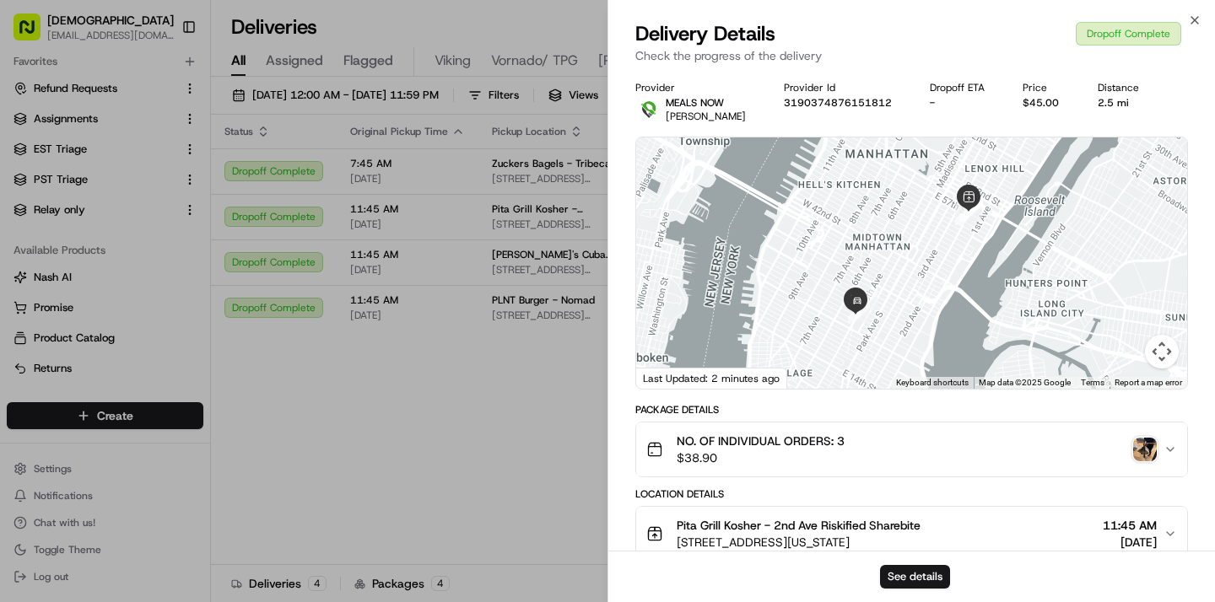
click at [1141, 455] on img "button" at bounding box center [1145, 450] width 24 height 24
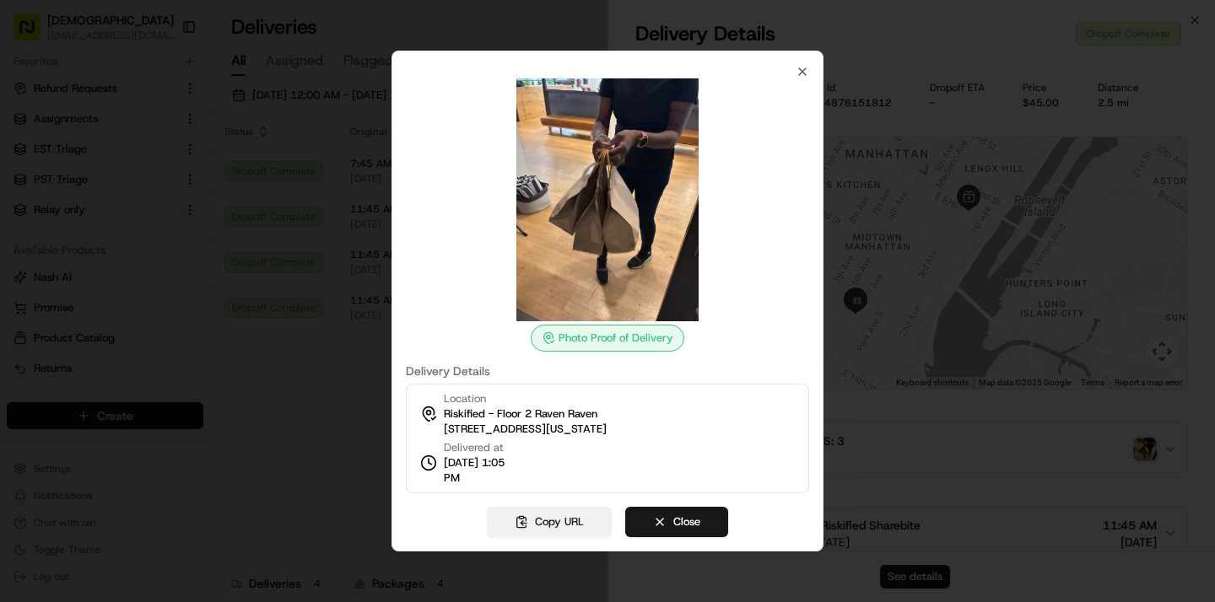
click at [581, 522] on button "Copy URL" at bounding box center [549, 522] width 125 height 30
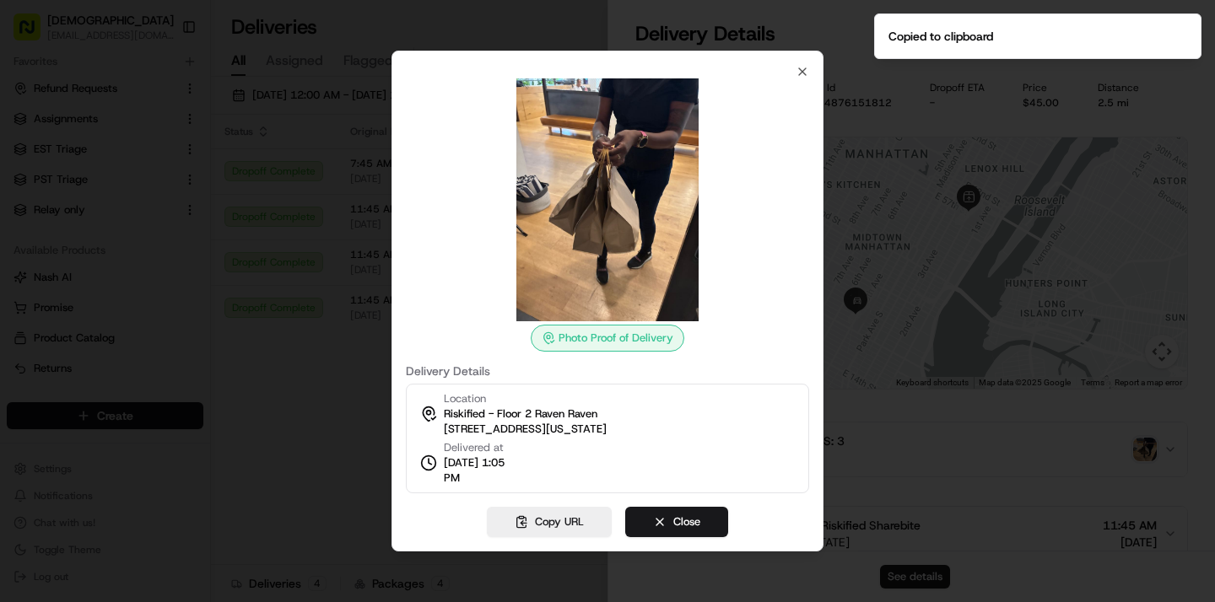
click at [392, 403] on div "Photo Proof of Delivery Delivery Details Location Riskified - Floor 2 Raven Rav…" at bounding box center [607, 301] width 432 height 501
click at [359, 392] on div at bounding box center [607, 301] width 1215 height 602
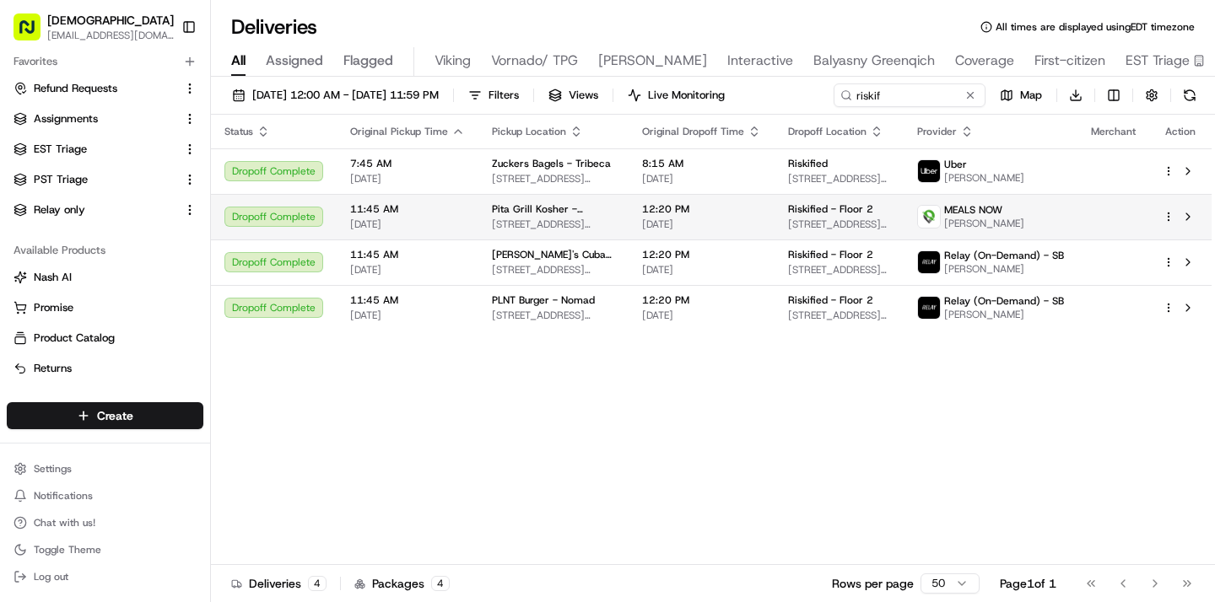
click at [655, 216] on div "12:20 PM 09/16/2025" at bounding box center [701, 216] width 119 height 29
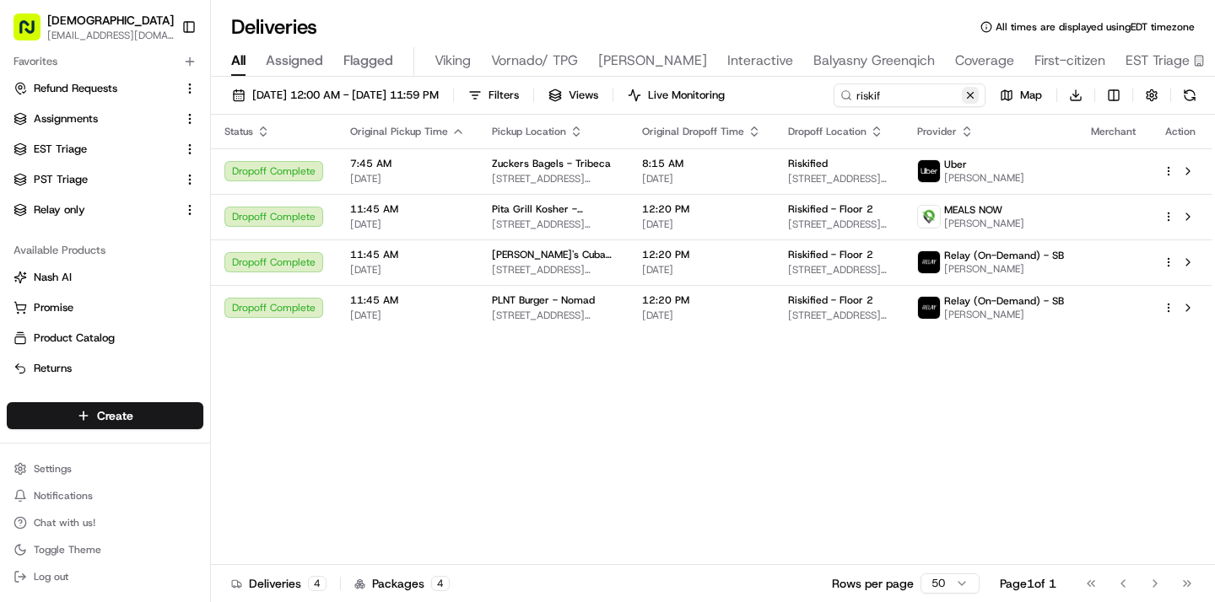
click at [968, 99] on button at bounding box center [970, 95] width 17 height 17
